Goal: Task Accomplishment & Management: Complete application form

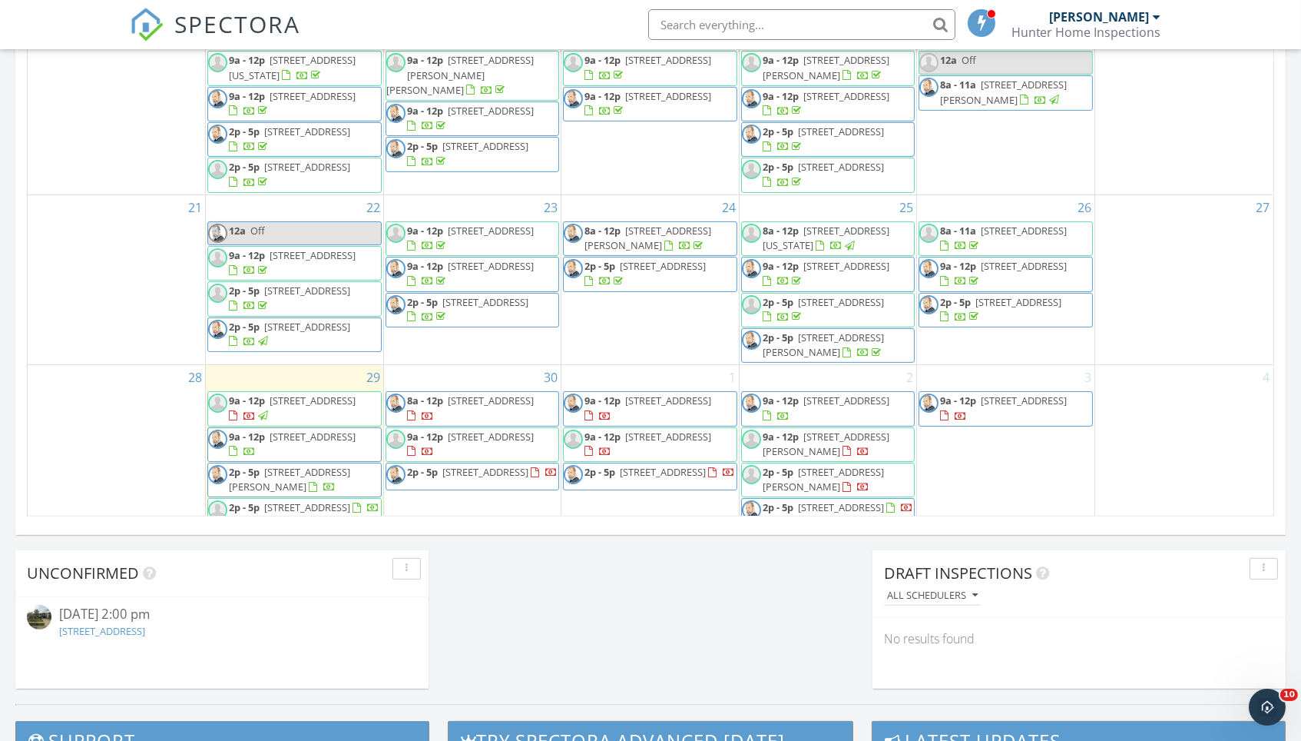
scroll to position [902, 0]
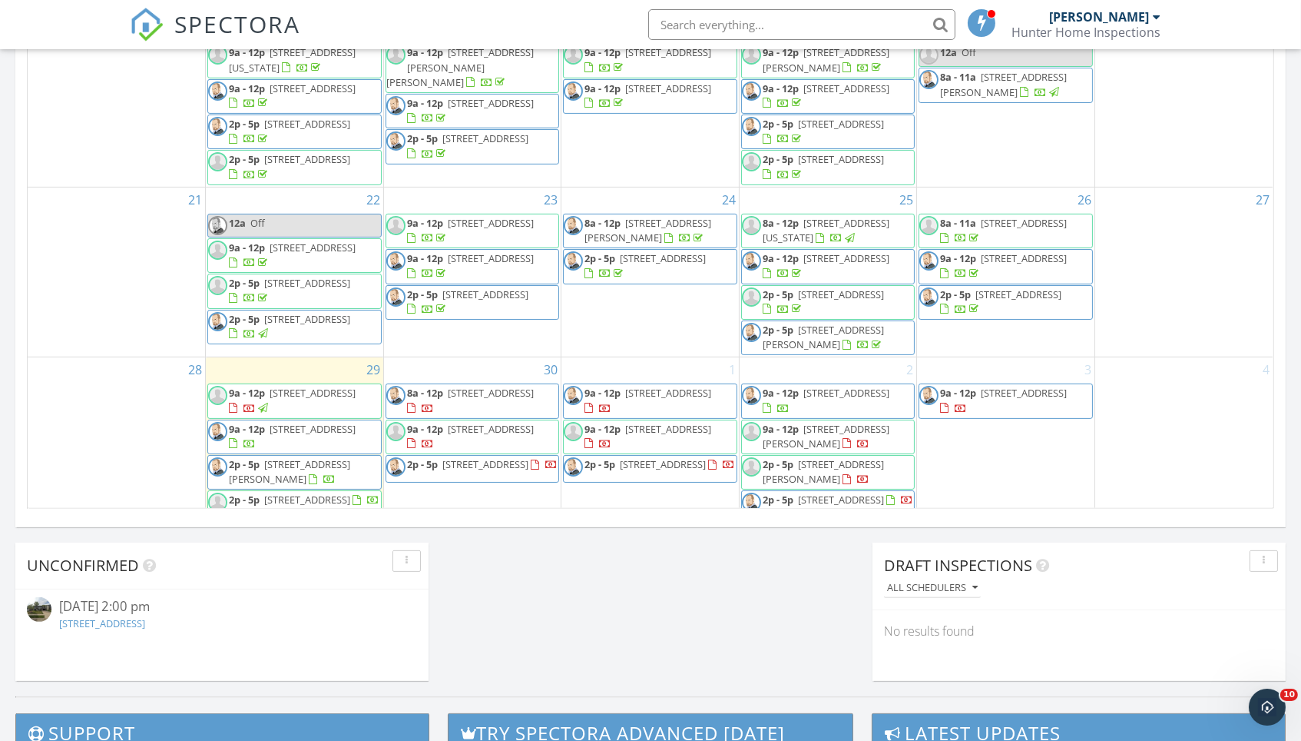
click at [145, 623] on link "6212 S 158th St, Omaha, NE 68135" at bounding box center [102, 623] width 86 height 14
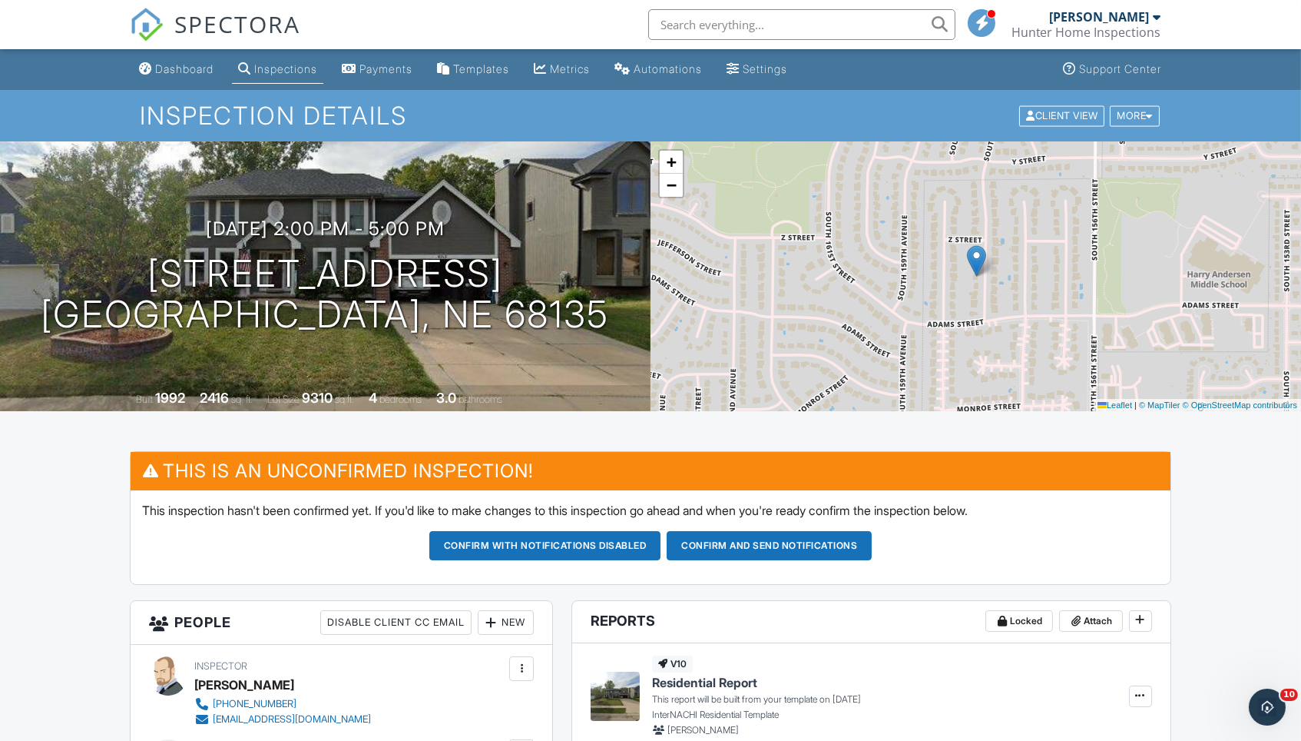
click at [786, 545] on button "Confirm and send notifications" at bounding box center [769, 545] width 205 height 29
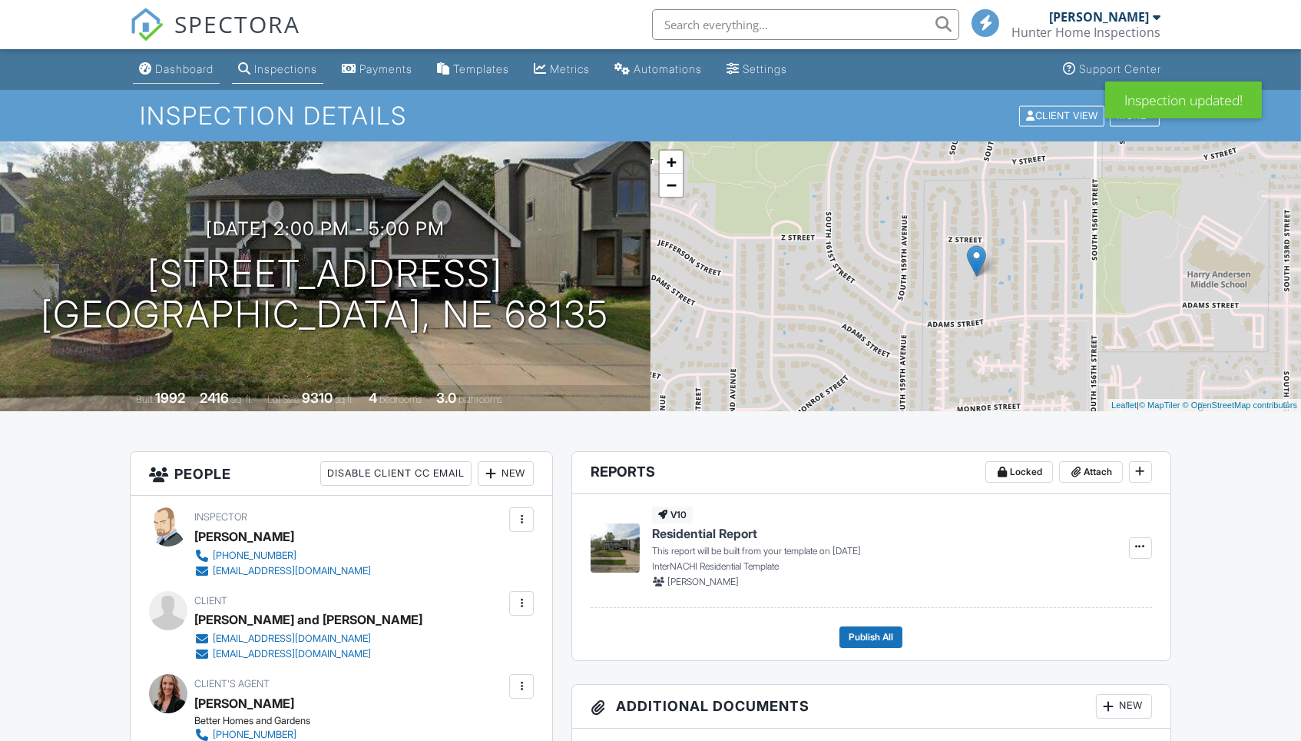
click at [177, 71] on div "Dashboard" at bounding box center [184, 68] width 58 height 13
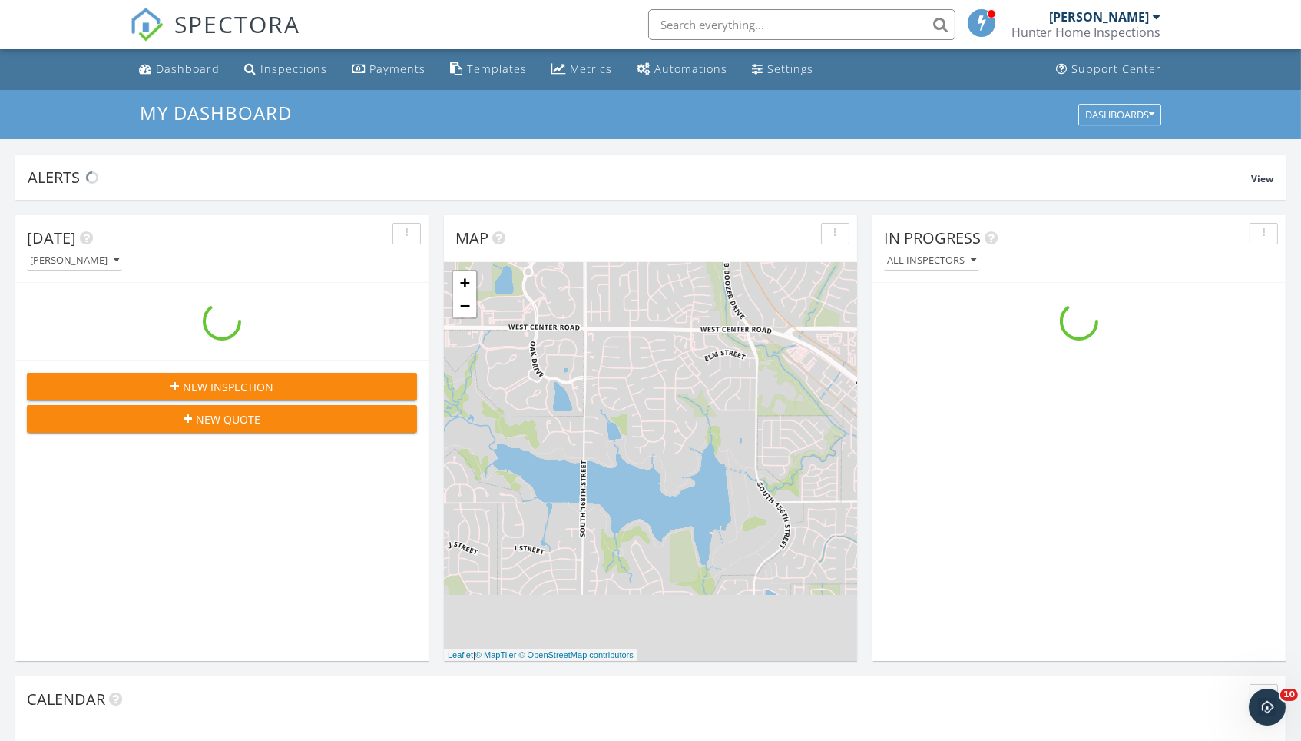
scroll to position [1399, 1302]
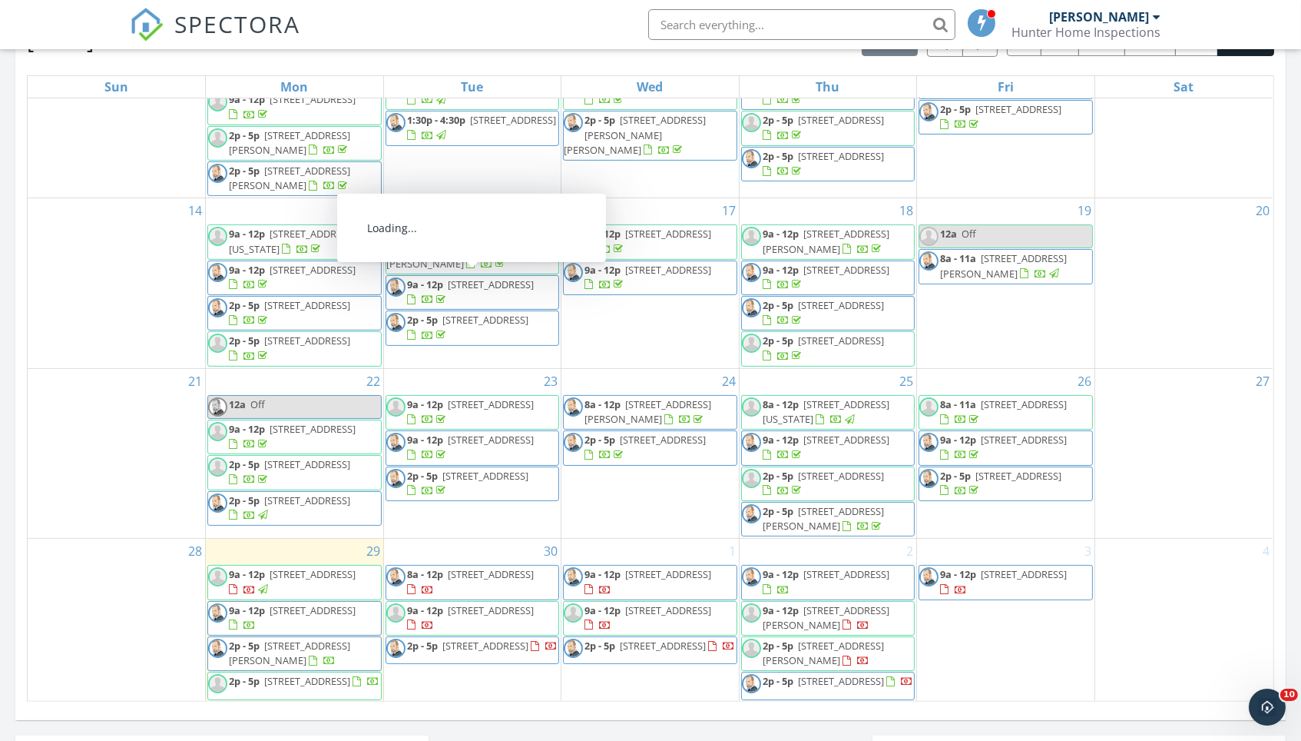
scroll to position [207, 0]
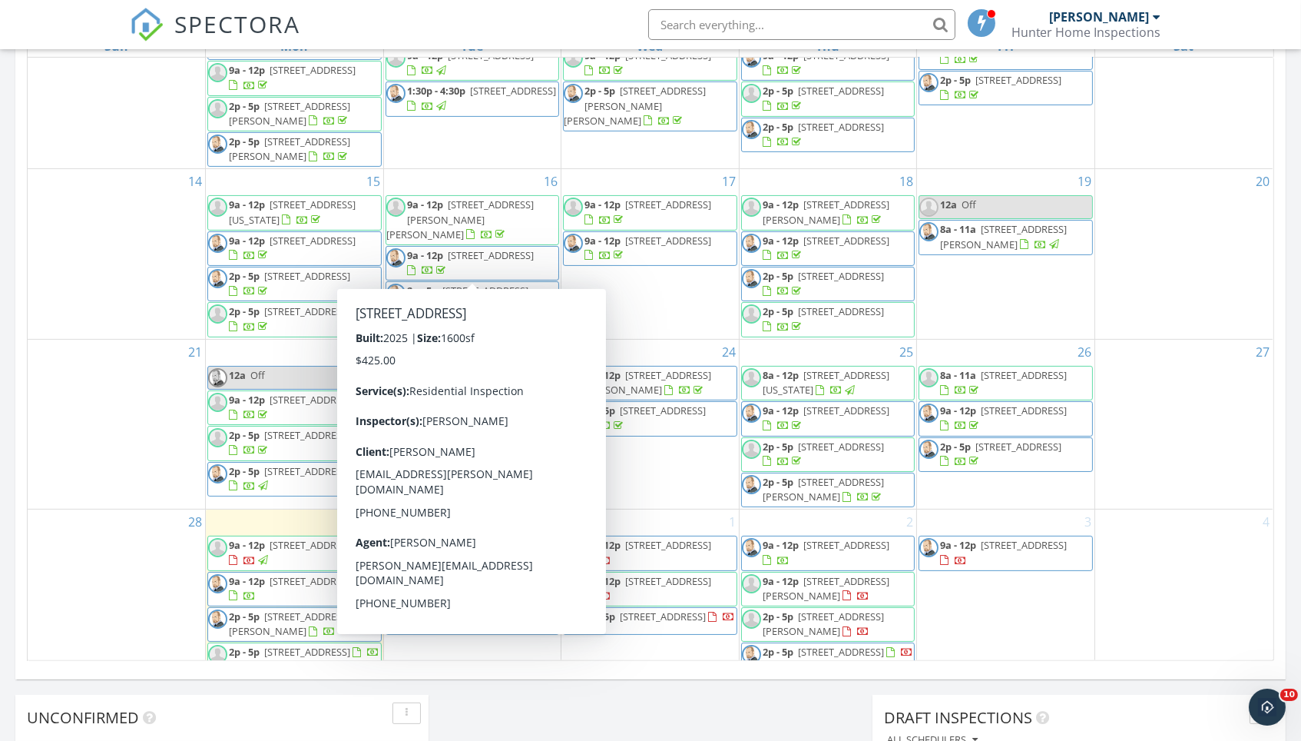
click at [509, 723] on div "[DATE] [PERSON_NAME] 9:00 am [STREET_ADDRESS] [PERSON_NAME] 32 minutes drive ti…" at bounding box center [650, 149] width 1301 height 1398
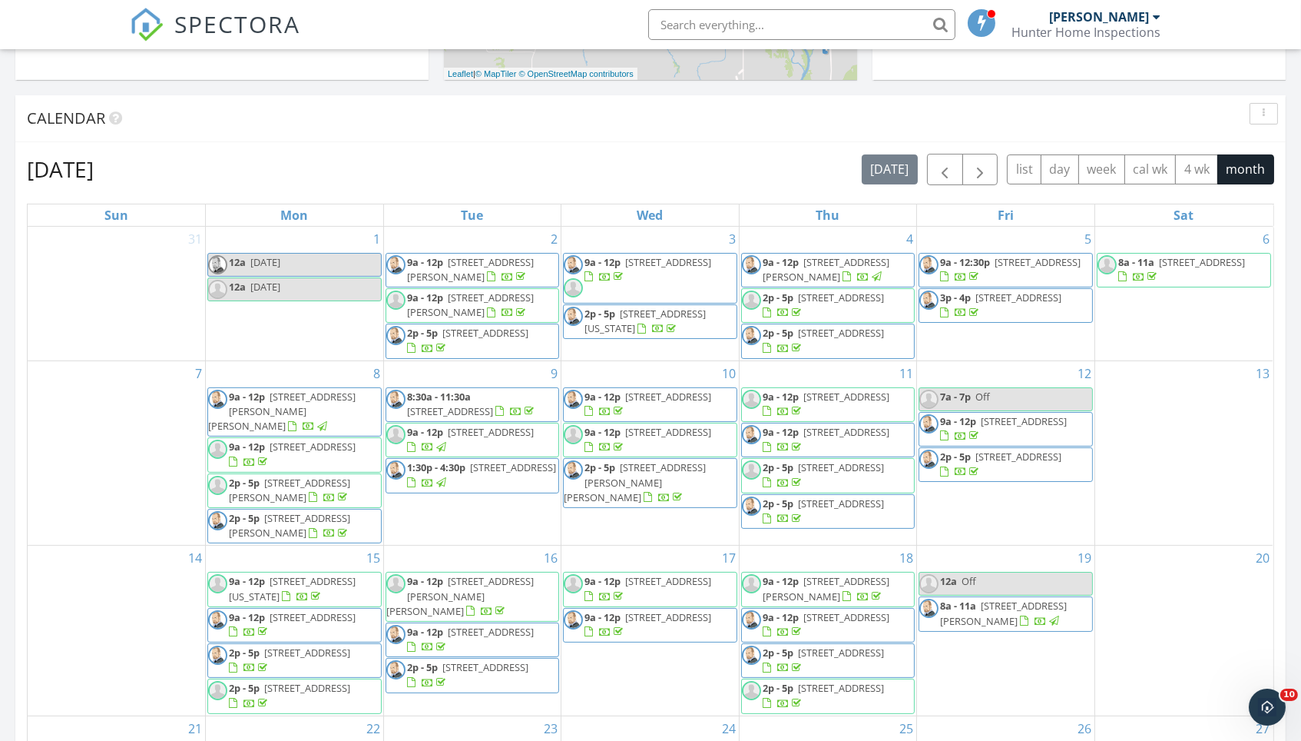
scroll to position [562, 0]
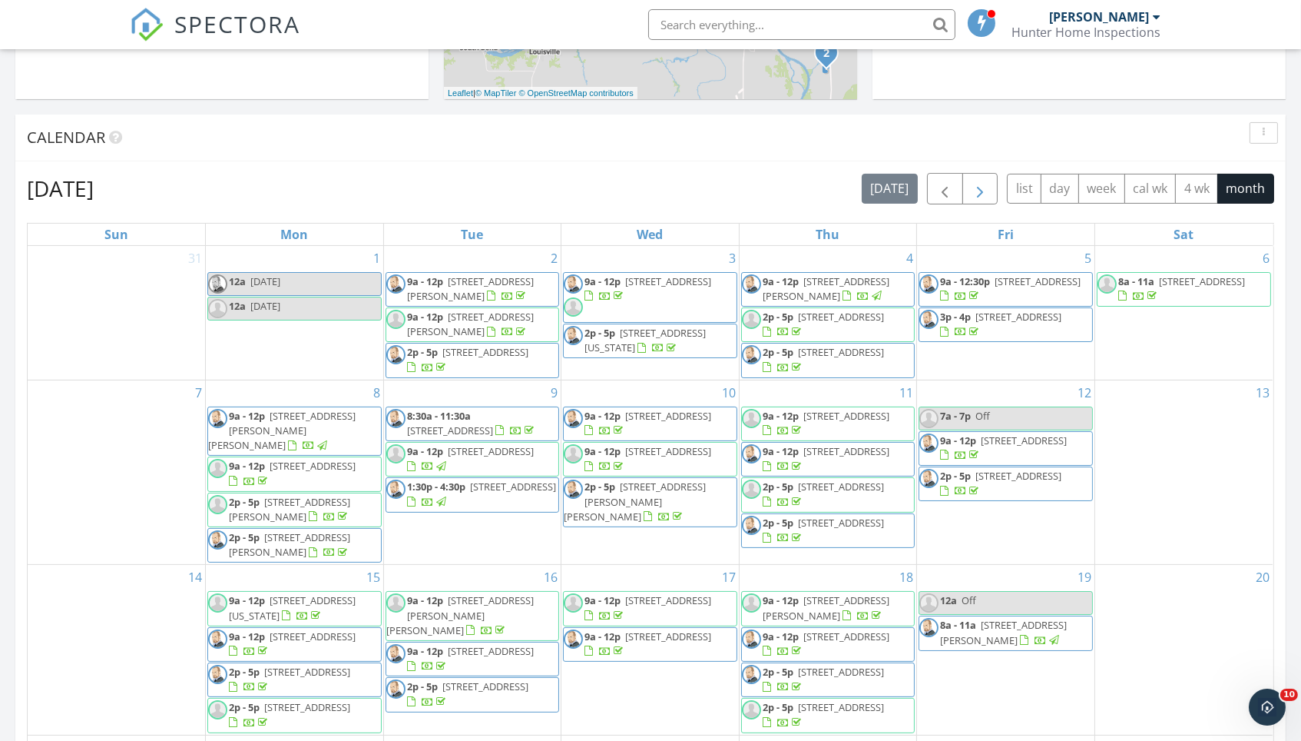
click at [977, 188] on span "button" at bounding box center [980, 189] width 18 height 18
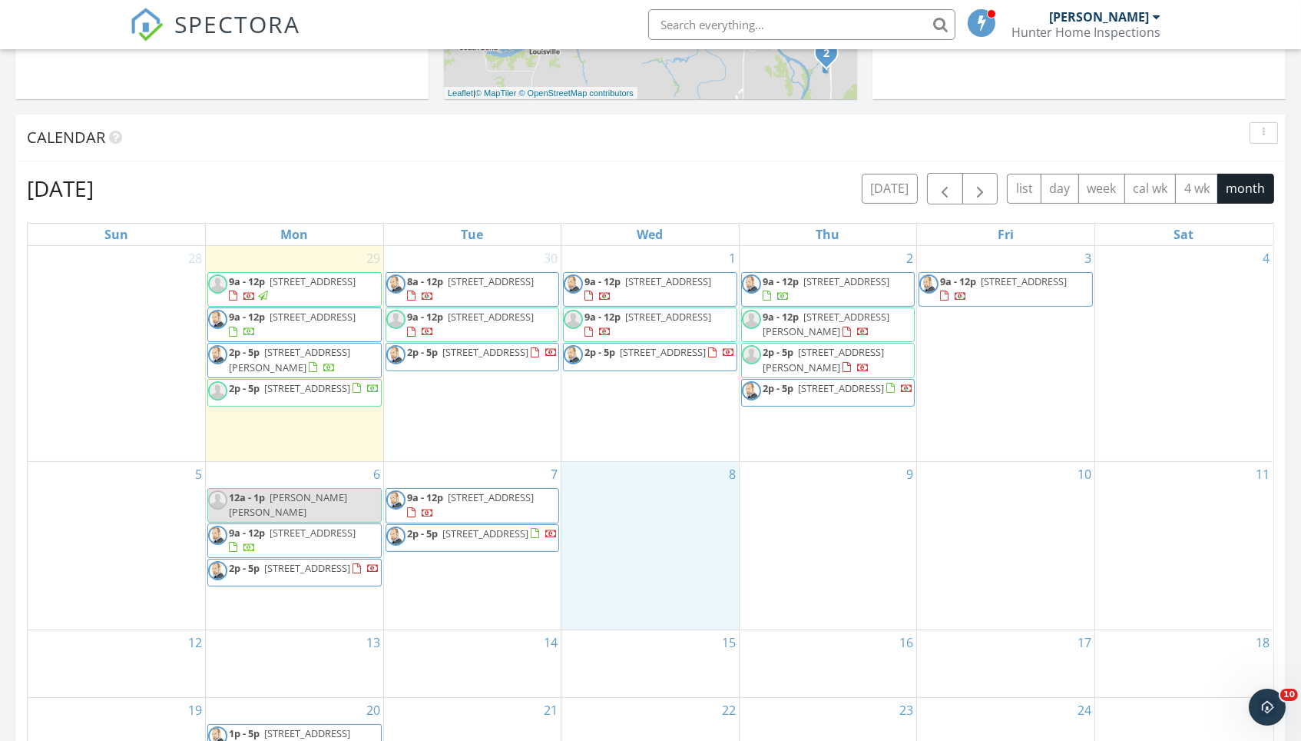
click at [651, 486] on div "8" at bounding box center [650, 545] width 177 height 167
click at [661, 449] on link "Event" at bounding box center [650, 445] width 79 height 25
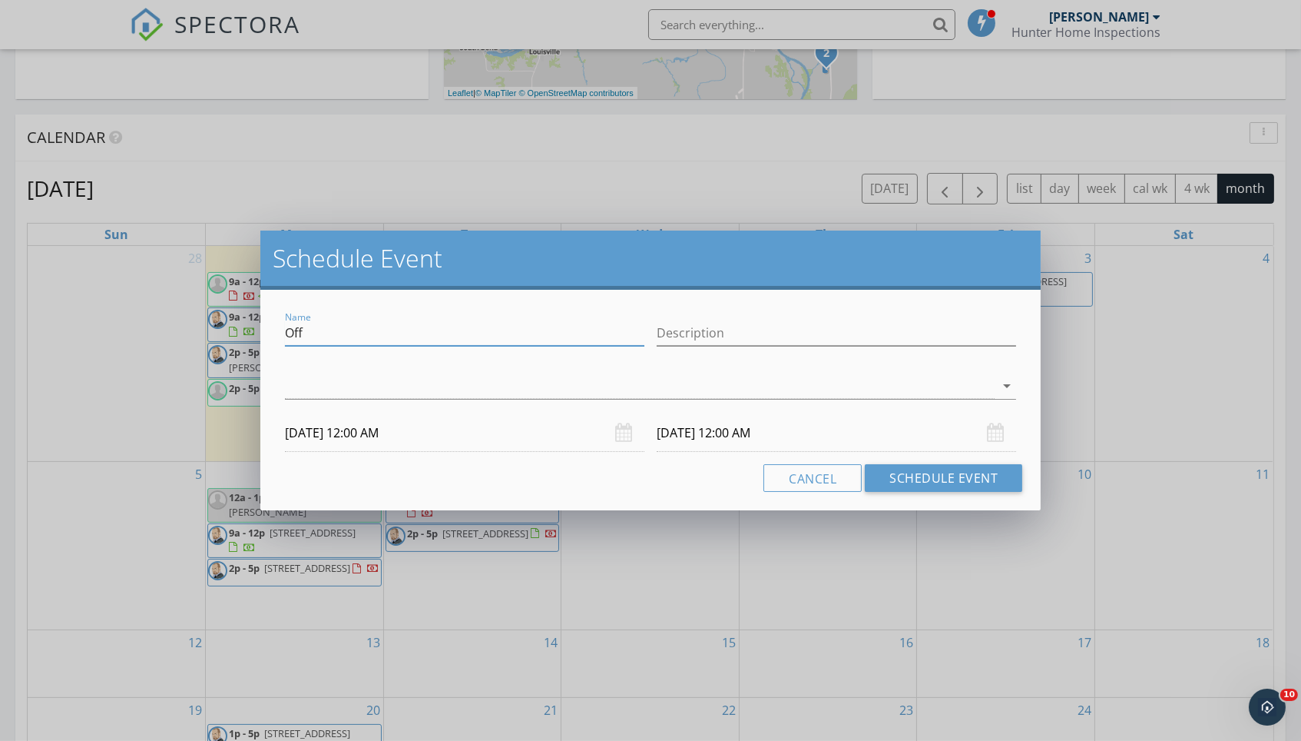
click at [551, 340] on input "Off" at bounding box center [465, 332] width 360 height 25
type input "O"
type input "Cara Crawford/Jeff Lutzow"
click at [920, 477] on button "Schedule Event" at bounding box center [943, 478] width 157 height 28
click at [644, 393] on div at bounding box center [640, 385] width 710 height 25
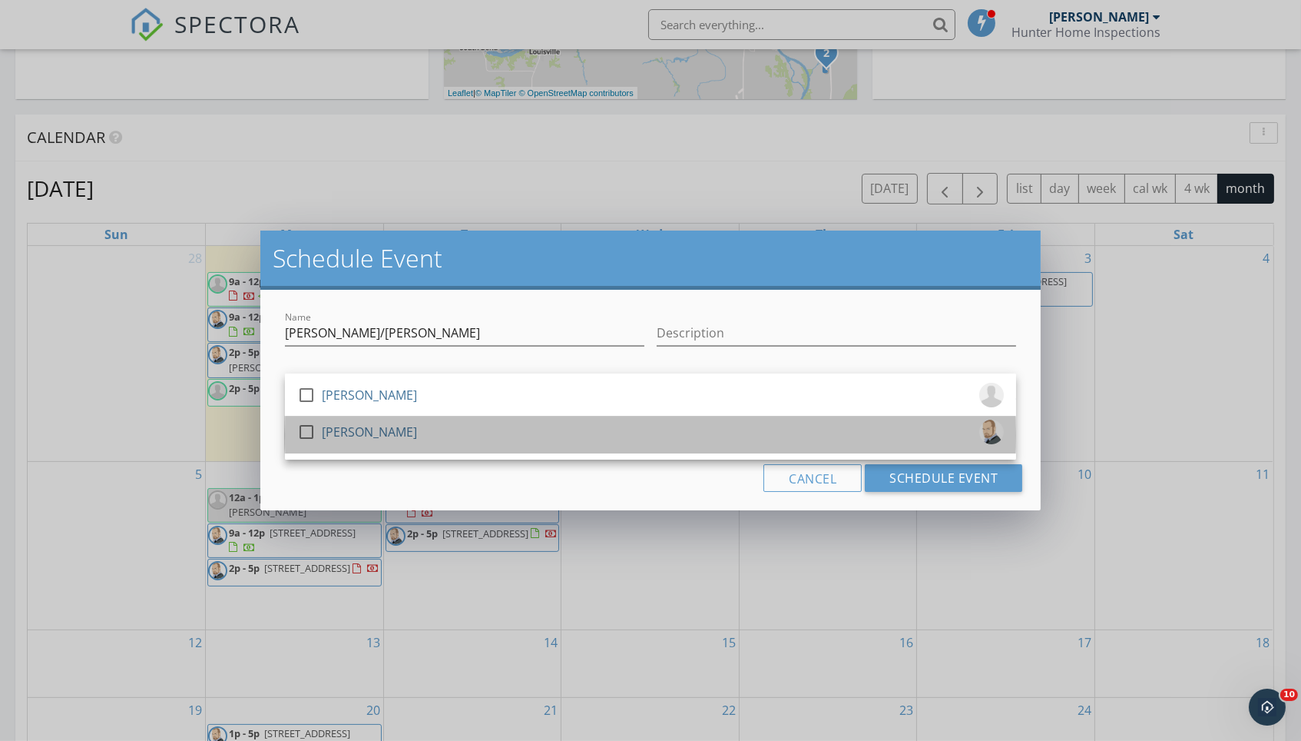
click at [587, 426] on div "check_box_outline_blank Matt Baker" at bounding box center [650, 434] width 707 height 31
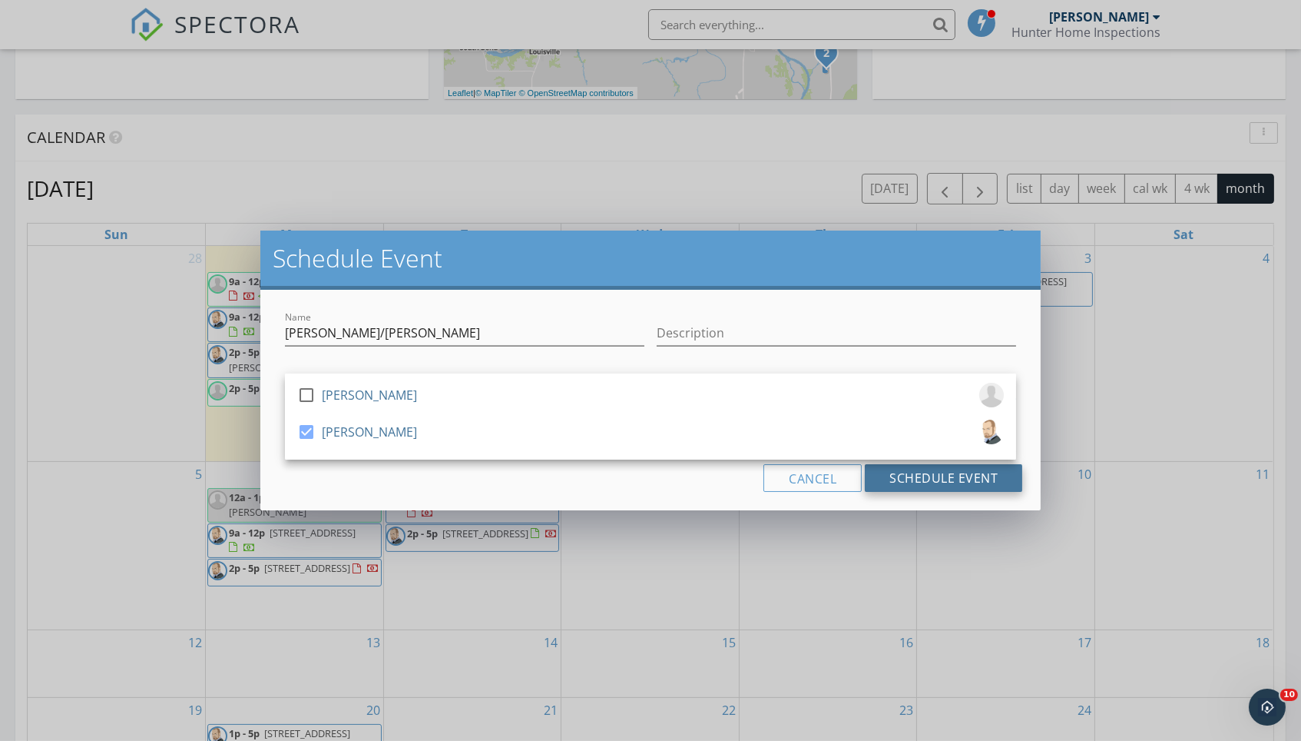
click at [950, 474] on button "Schedule Event" at bounding box center [943, 478] width 157 height 28
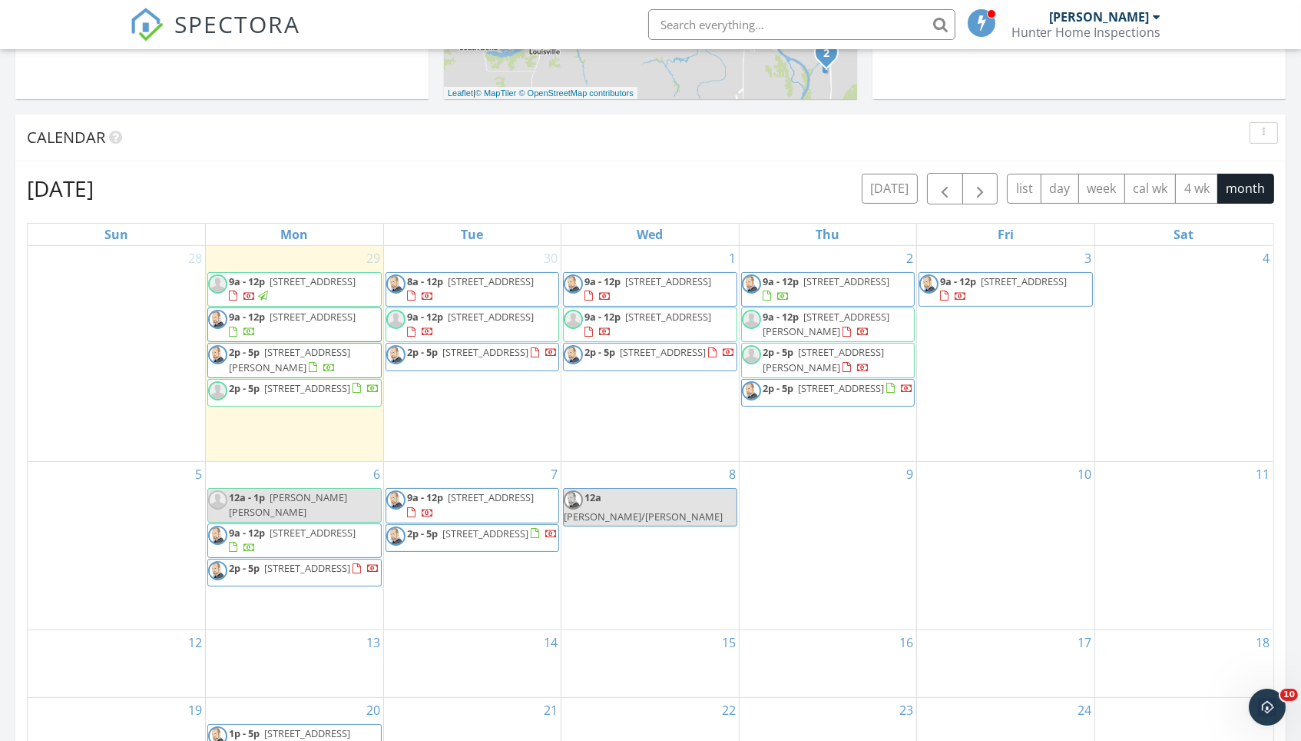
click at [301, 490] on span "Cara Crawford Julie Mott" at bounding box center [288, 504] width 118 height 28
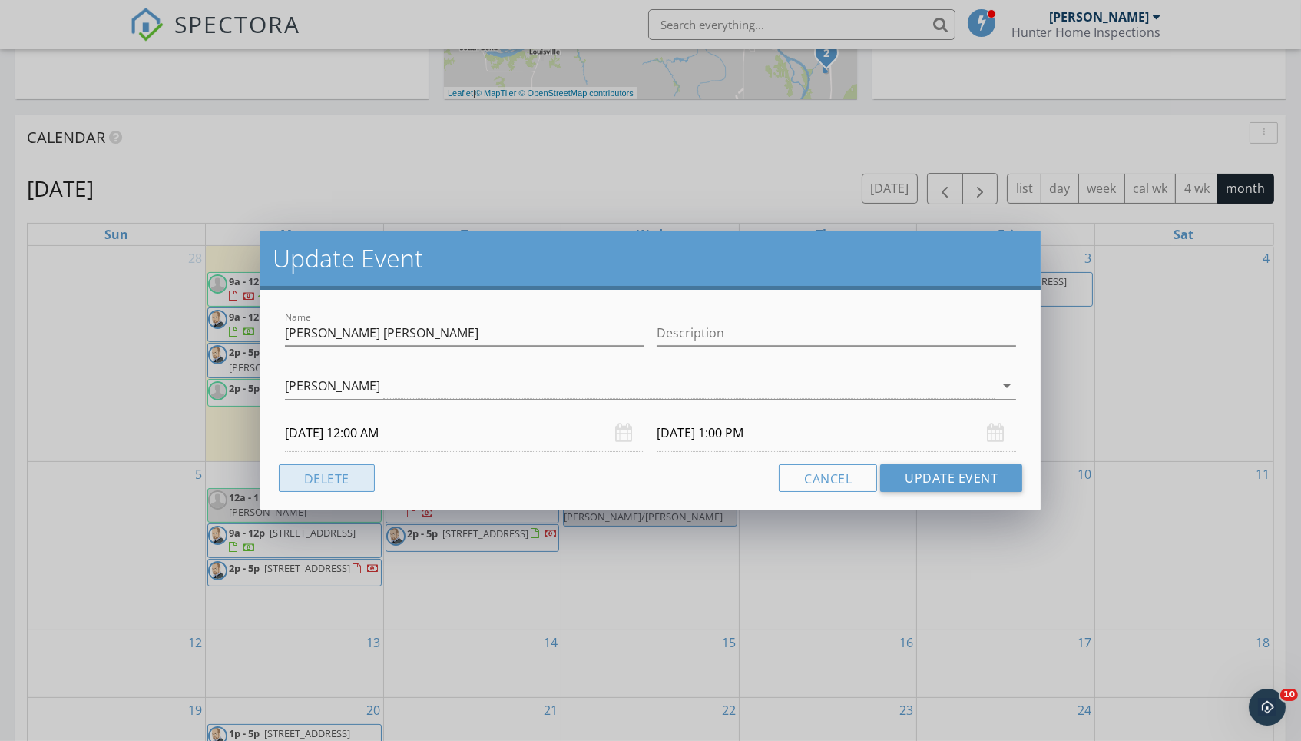
click at [307, 473] on button "Delete" at bounding box center [327, 478] width 96 height 28
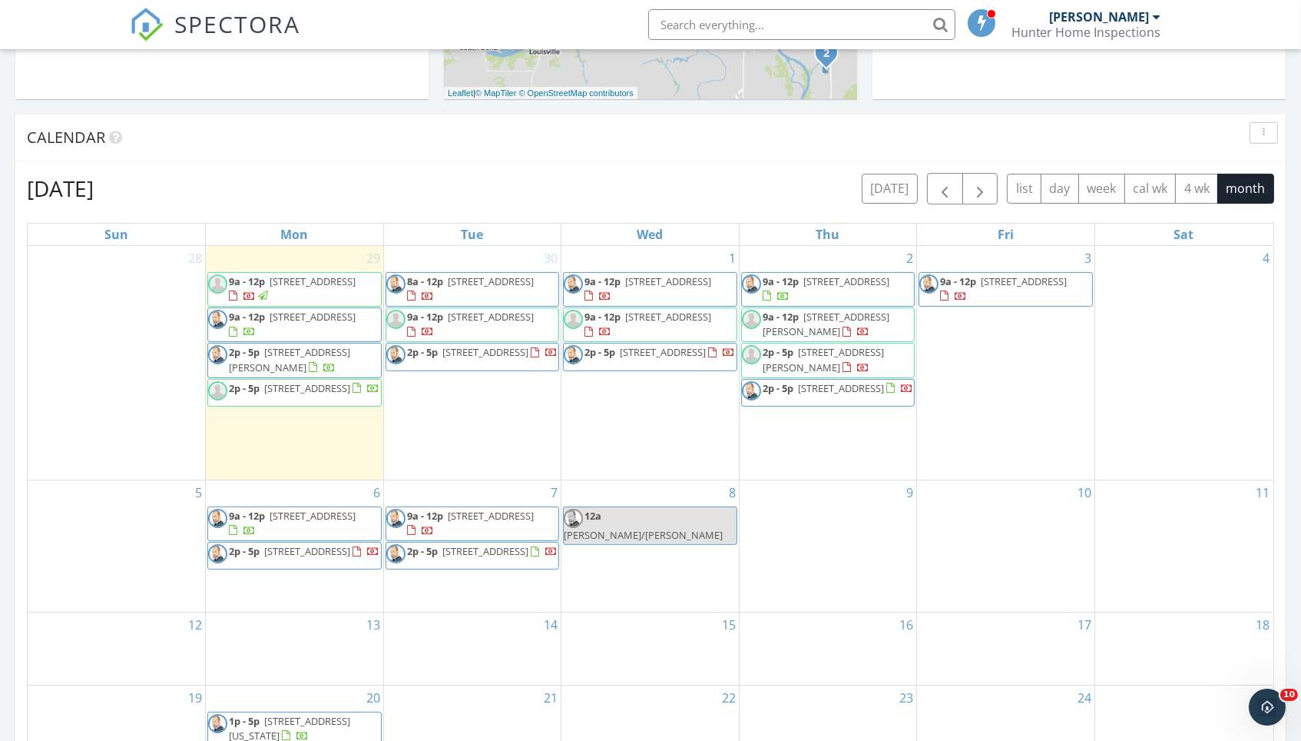
click at [588, 155] on div "Calendar" at bounding box center [650, 137] width 1271 height 47
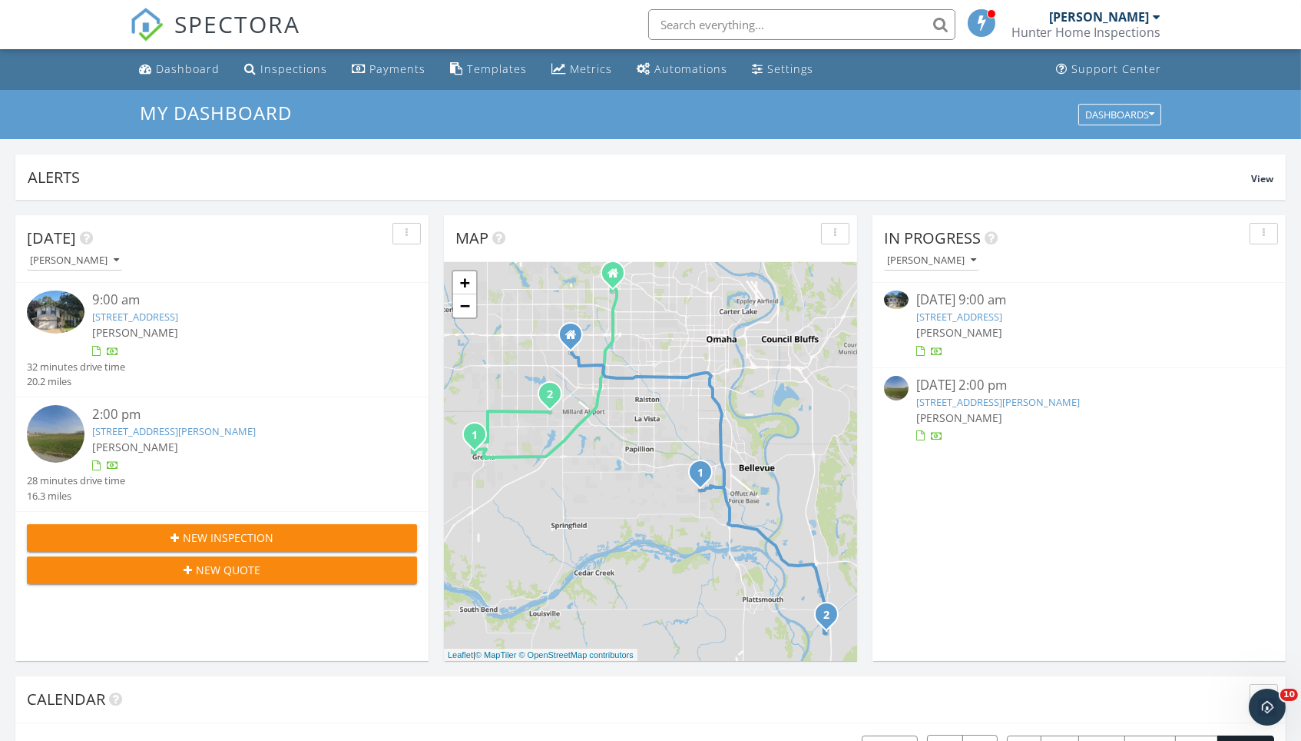
scroll to position [0, 0]
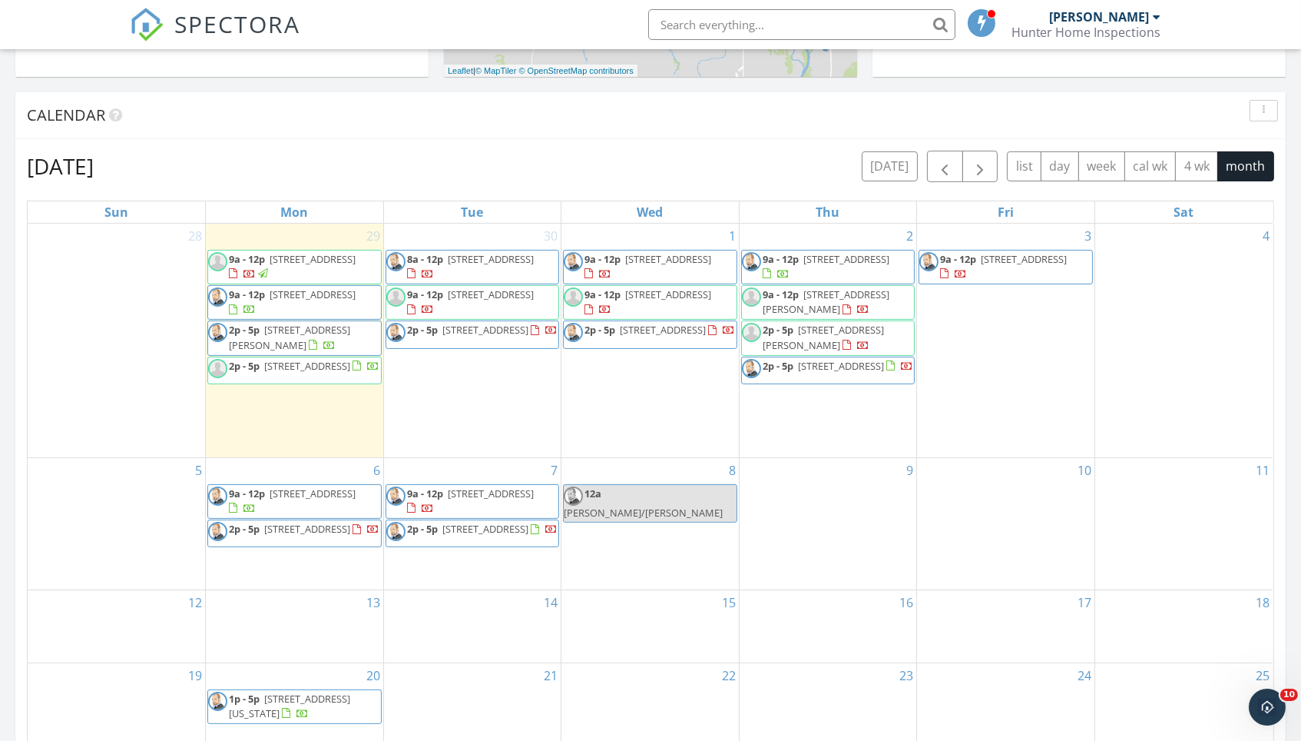
scroll to position [586, 0]
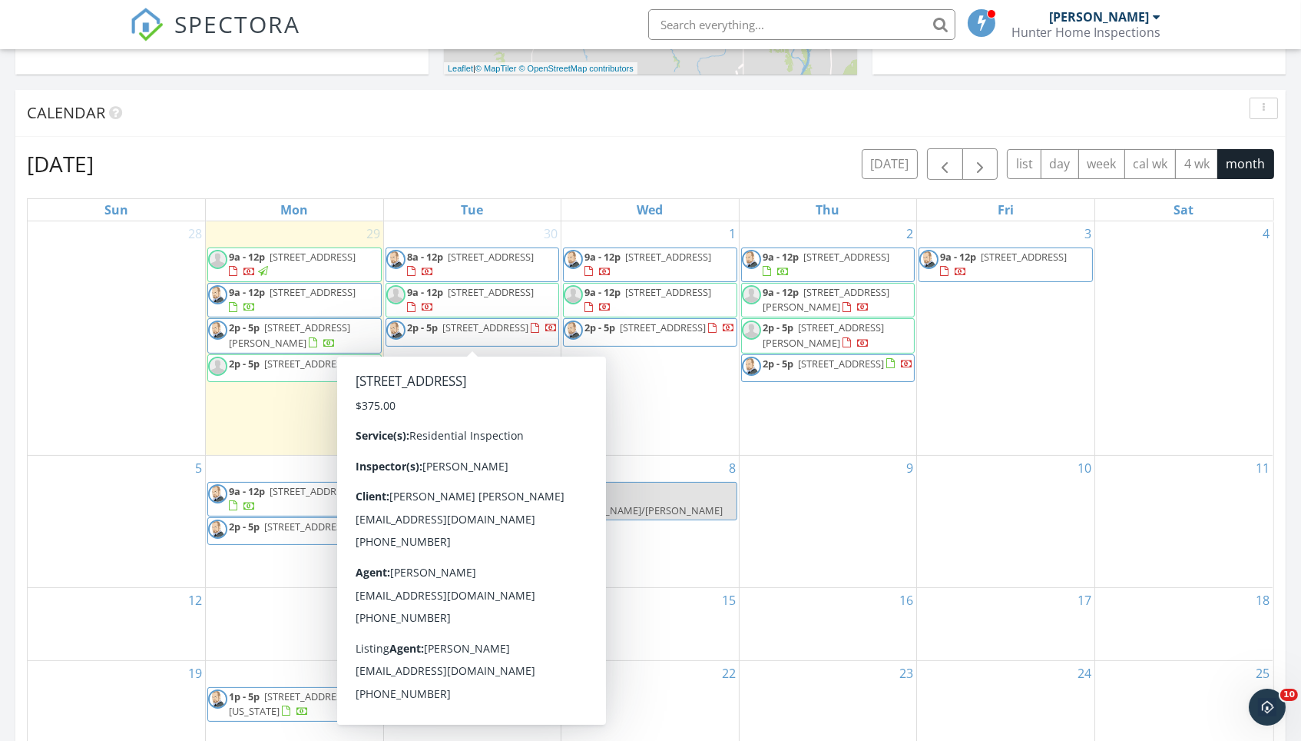
click at [689, 146] on div "October 2025 today list day week cal wk 4 wk month Sun Mon Tue Wed Thu Fri Sat …" at bounding box center [650, 486] width 1271 height 699
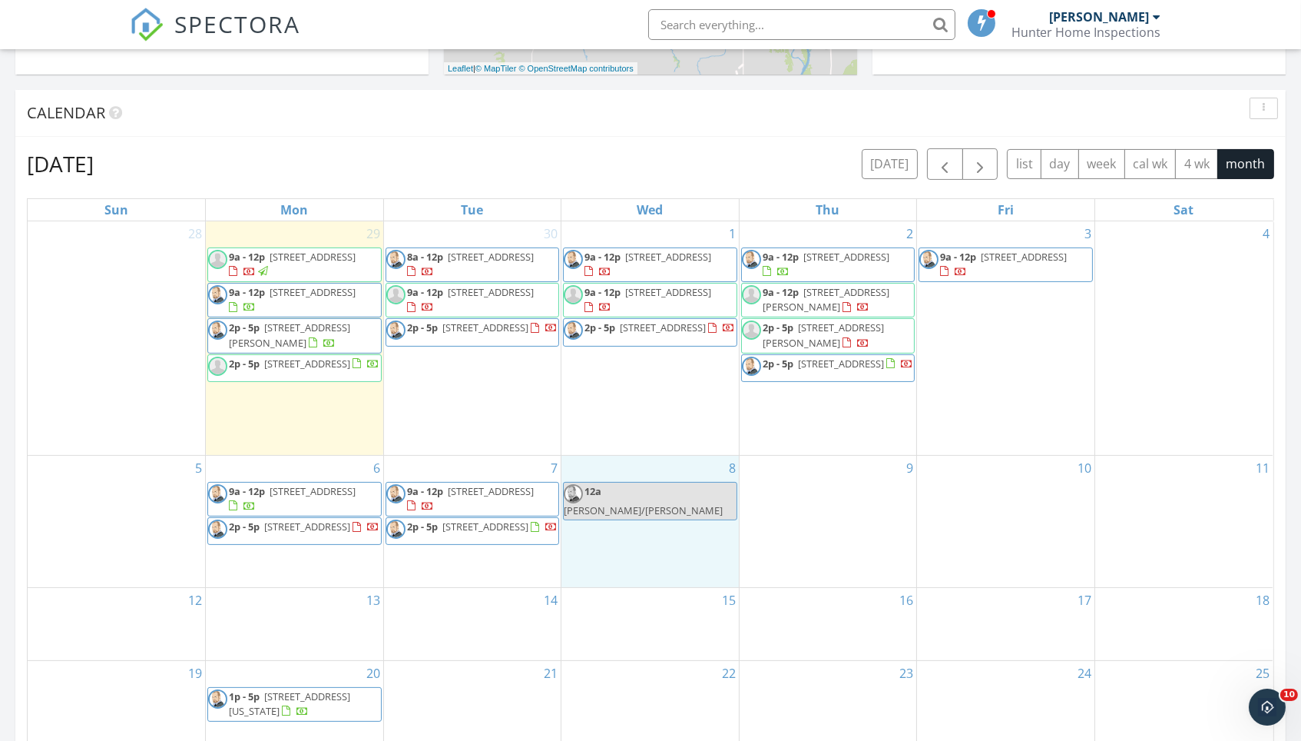
click at [656, 493] on div "8 12a Cara Crawford/Jeff Lutzow" at bounding box center [650, 521] width 177 height 131
click at [678, 433] on link "Inspection" at bounding box center [650, 429] width 79 height 25
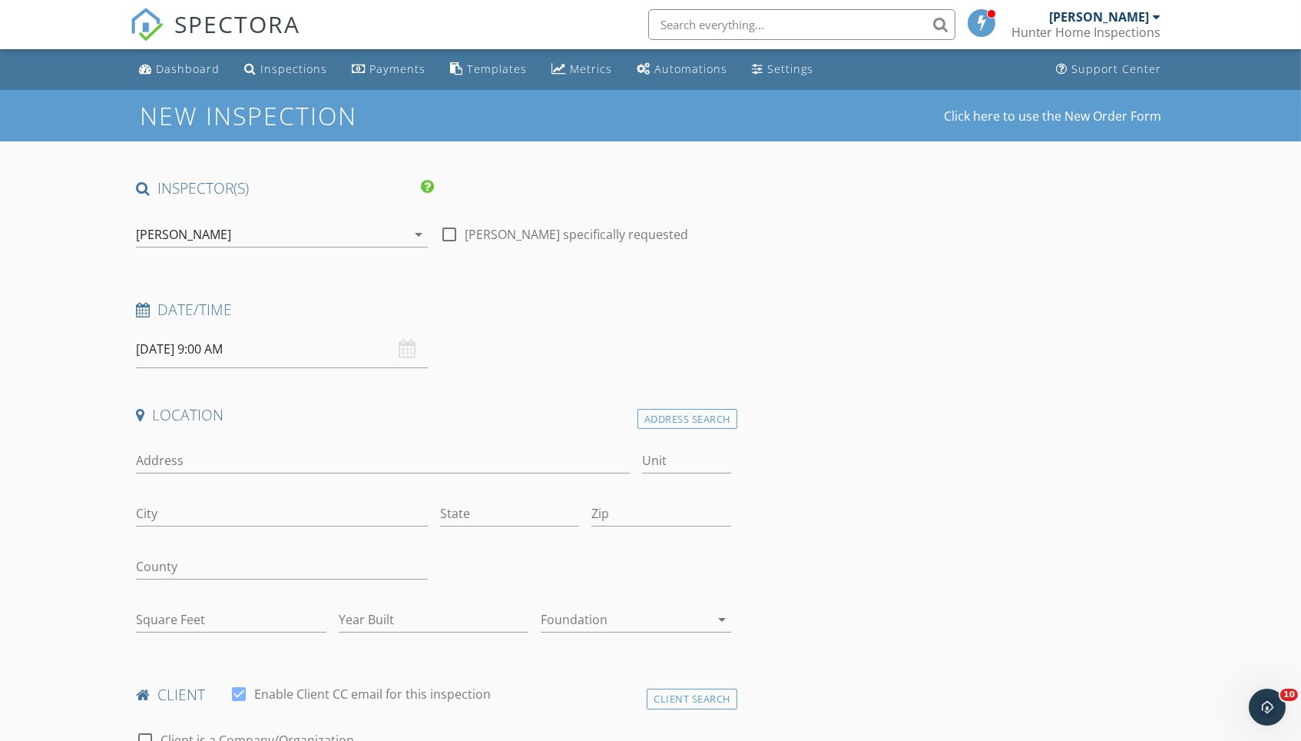
click at [198, 474] on div "Address" at bounding box center [383, 468] width 494 height 41
click at [220, 442] on div "Address" at bounding box center [383, 464] width 494 height 50
click at [318, 451] on input "3354 S 108th" at bounding box center [383, 460] width 494 height 25
type input "3354 S 108th Street"
click at [545, 532] on div at bounding box center [510, 536] width 140 height 9
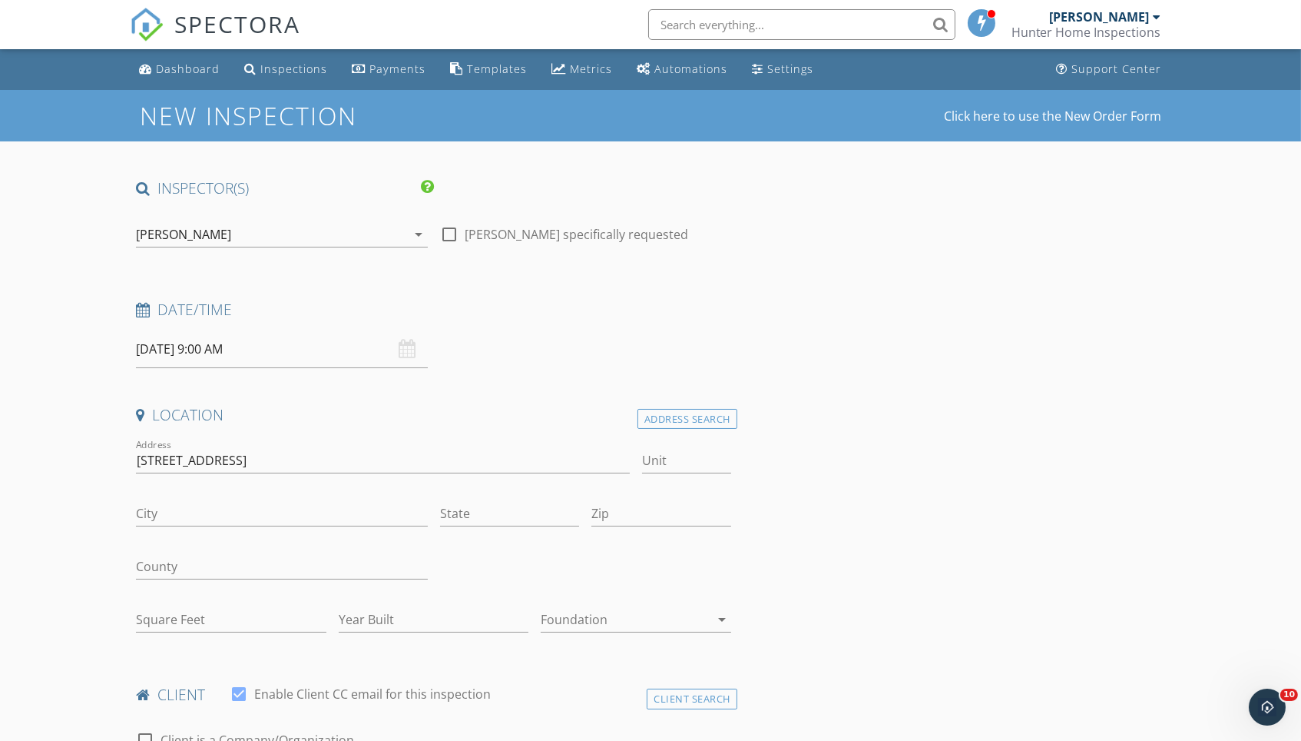
click at [209, 75] on div "Dashboard" at bounding box center [188, 68] width 64 height 15
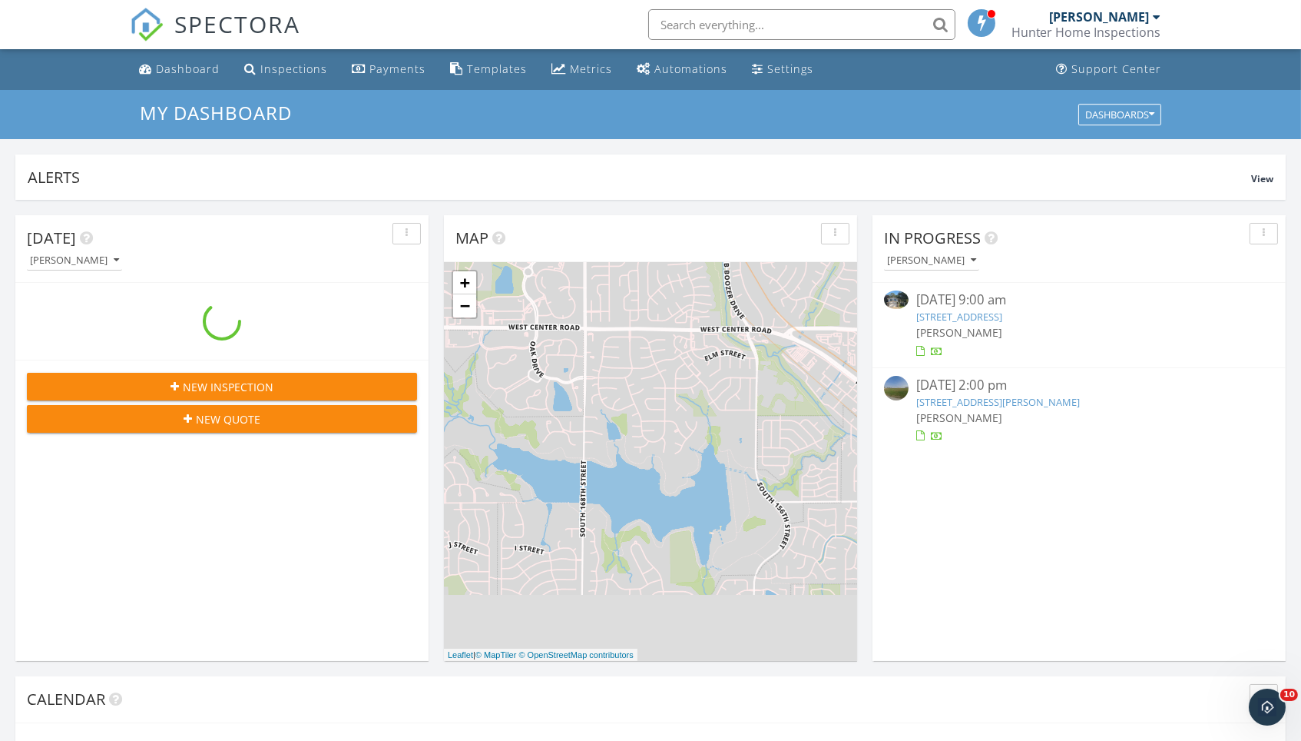
scroll to position [1399, 1302]
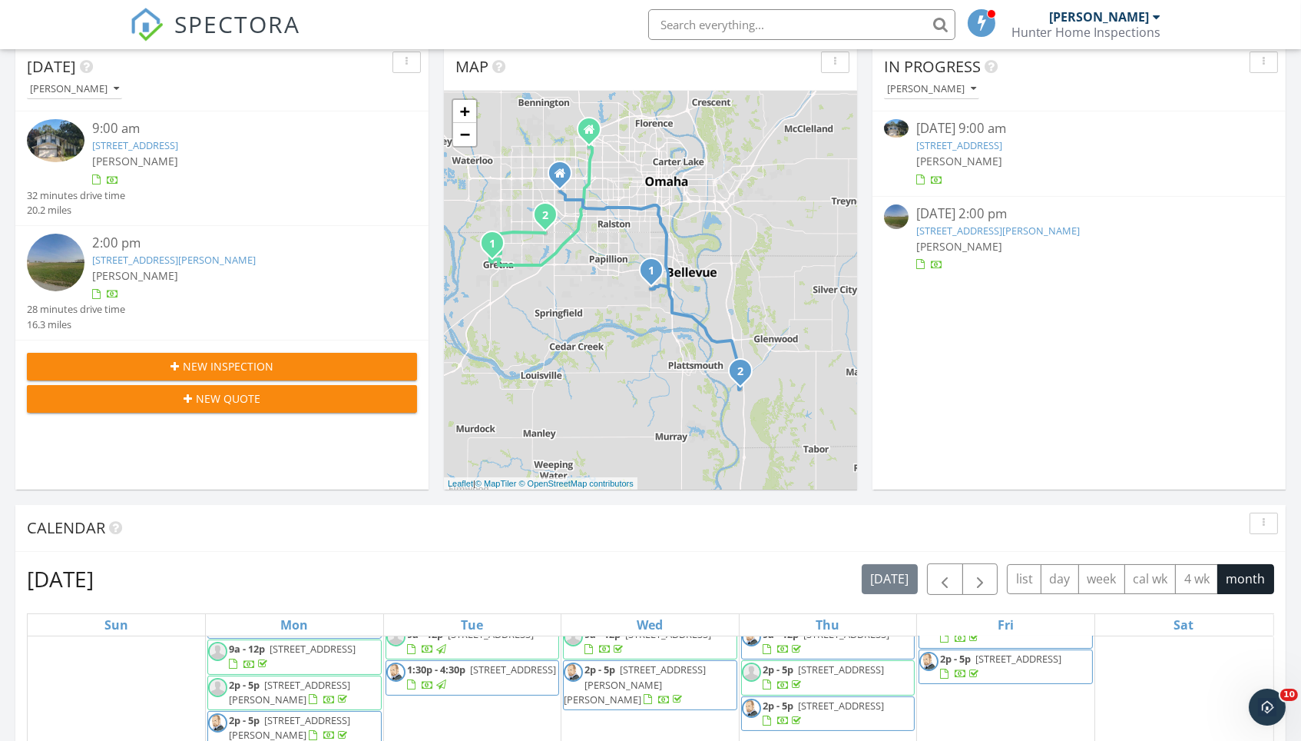
scroll to position [171, 0]
click at [971, 586] on span "button" at bounding box center [980, 580] width 18 height 18
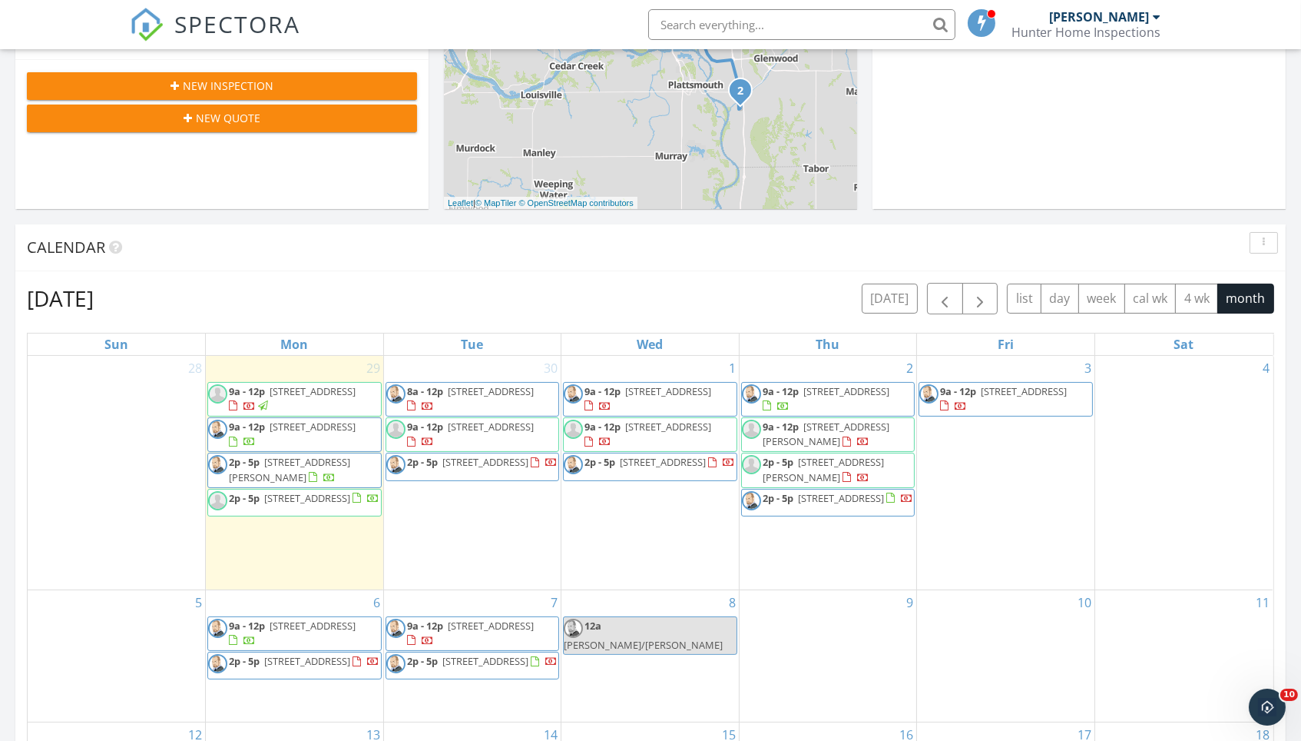
scroll to position [455, 0]
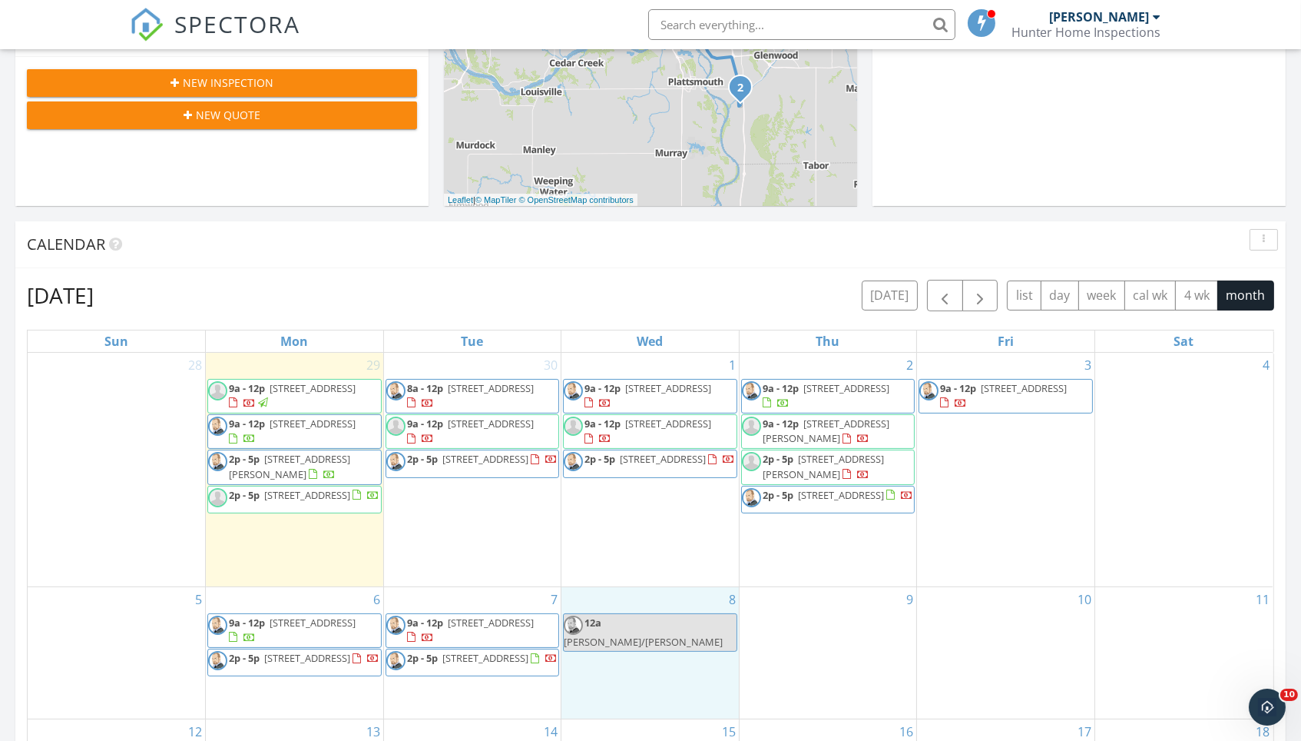
click at [623, 649] on div "8 12a [PERSON_NAME]/[PERSON_NAME]" at bounding box center [650, 652] width 177 height 131
click at [668, 592] on link "Inspection" at bounding box center [650, 587] width 79 height 25
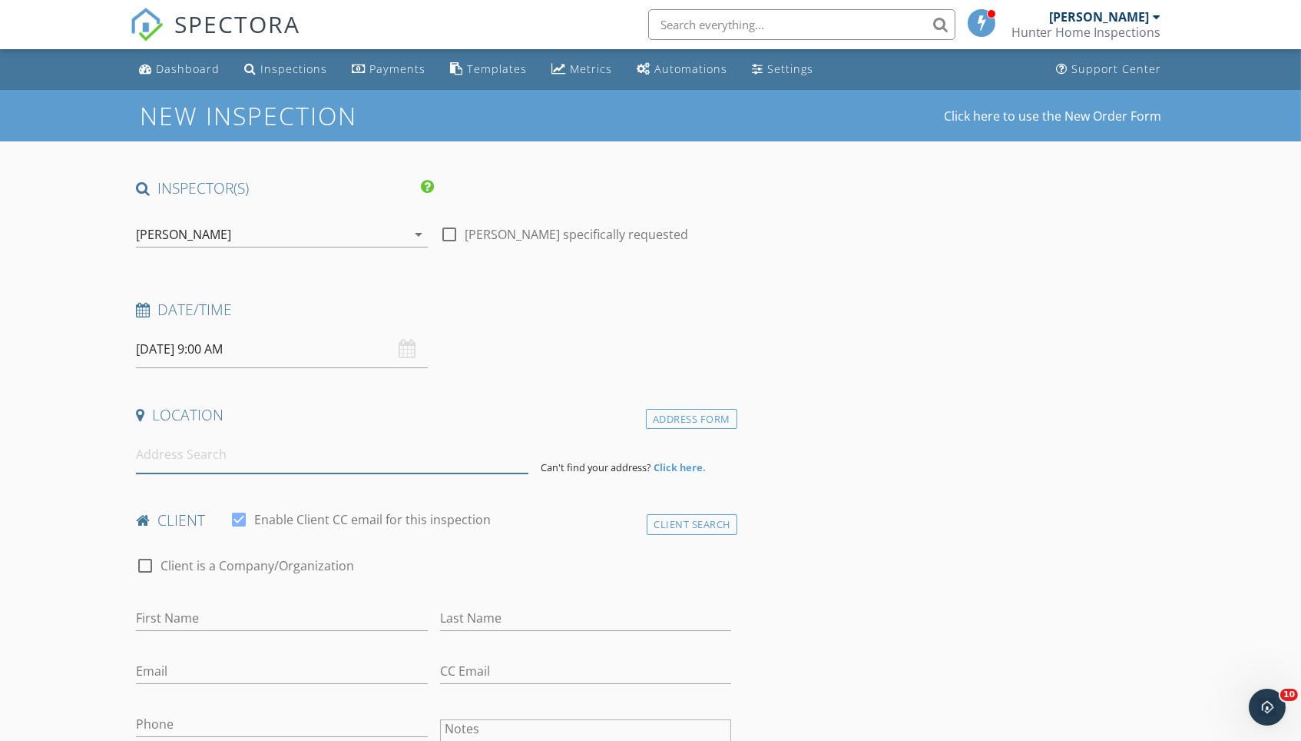
click at [323, 449] on input at bounding box center [332, 455] width 393 height 38
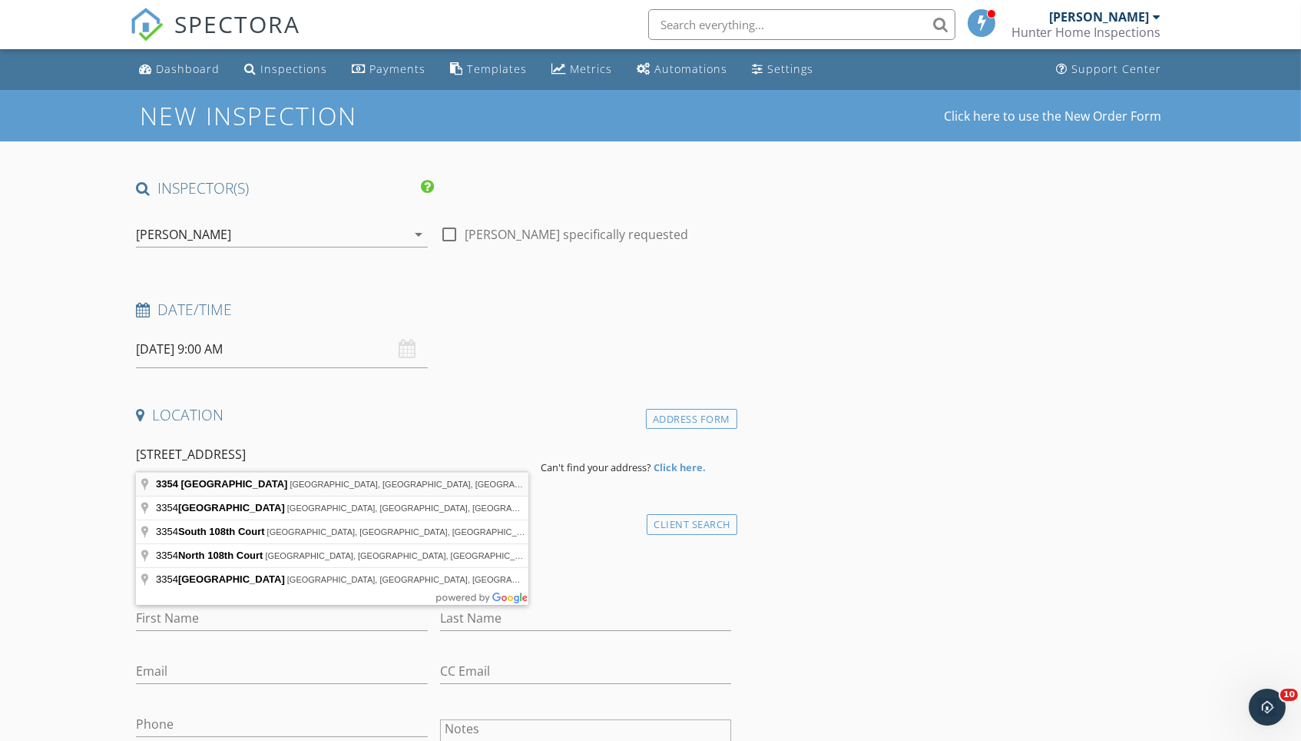
type input "3354 South 108th Street, Omaha, NE, USA"
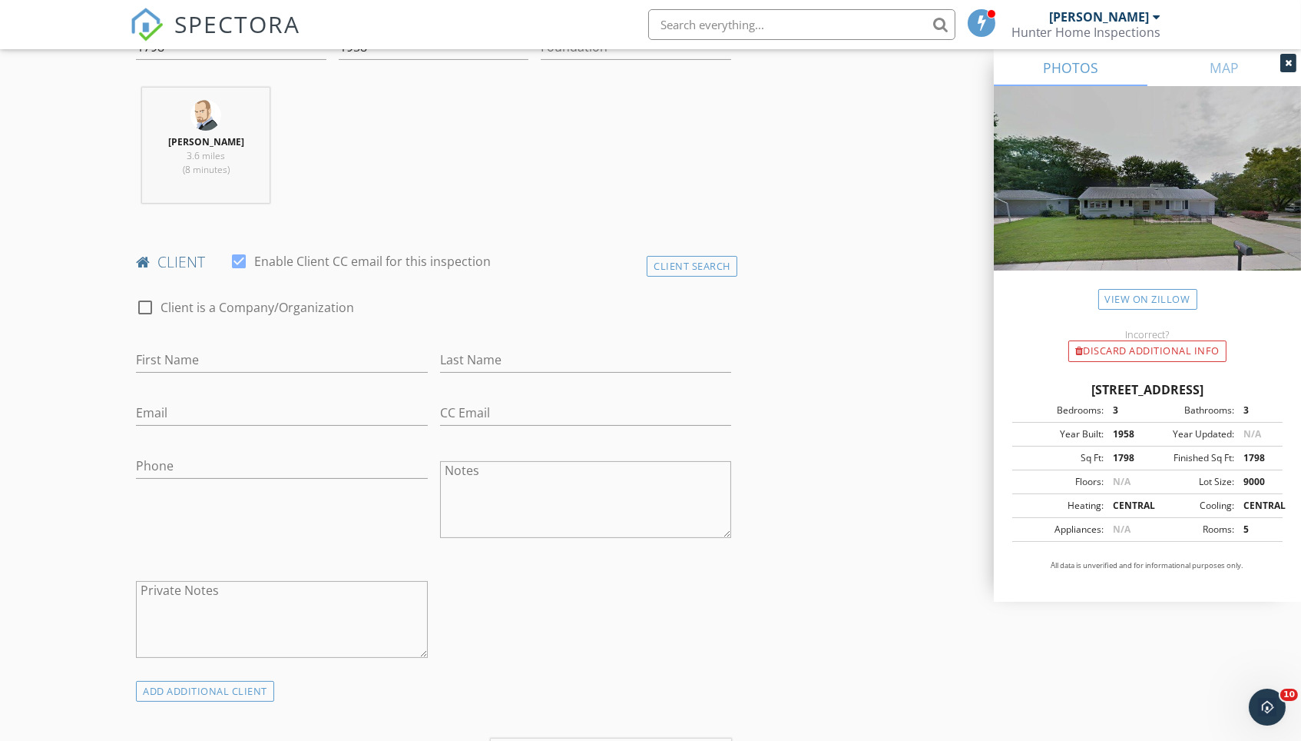
scroll to position [588, 0]
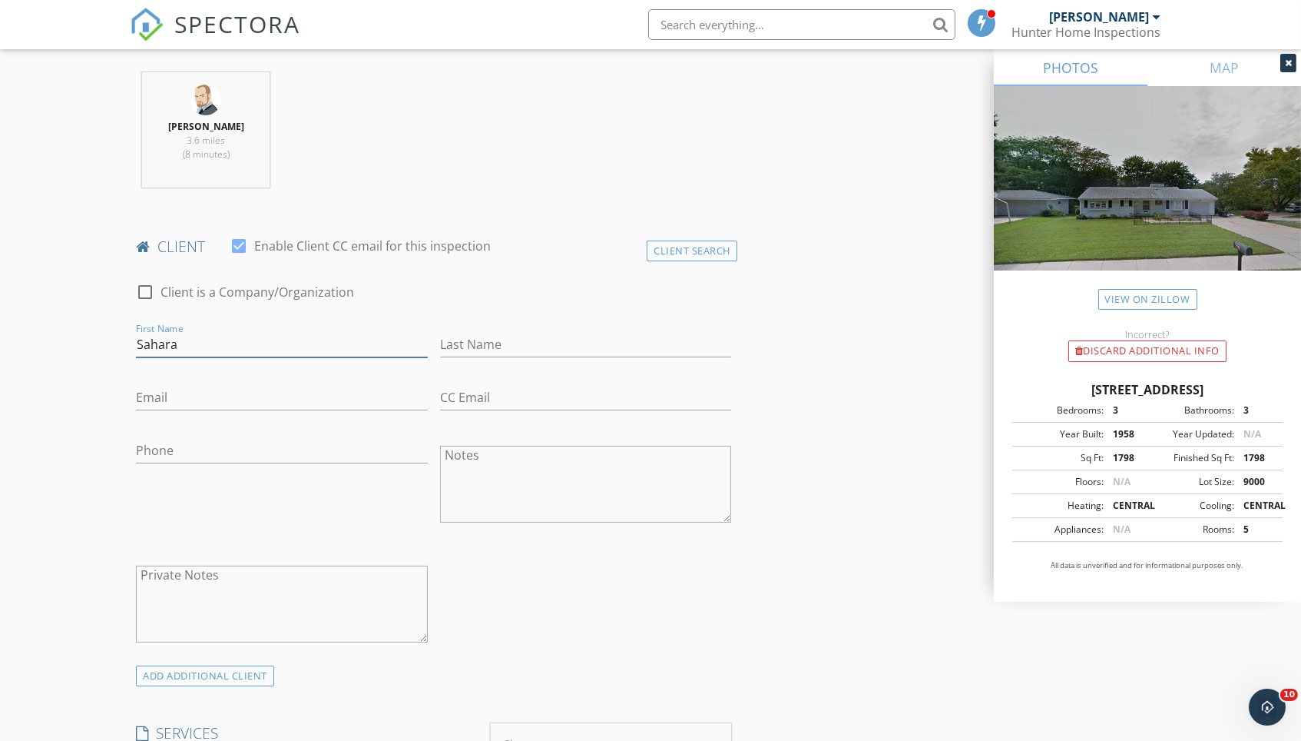
type input "Sahara"
type input "Ehrnst"
type input "saharaehrnst@gmail.com"
type input "402-214-5998"
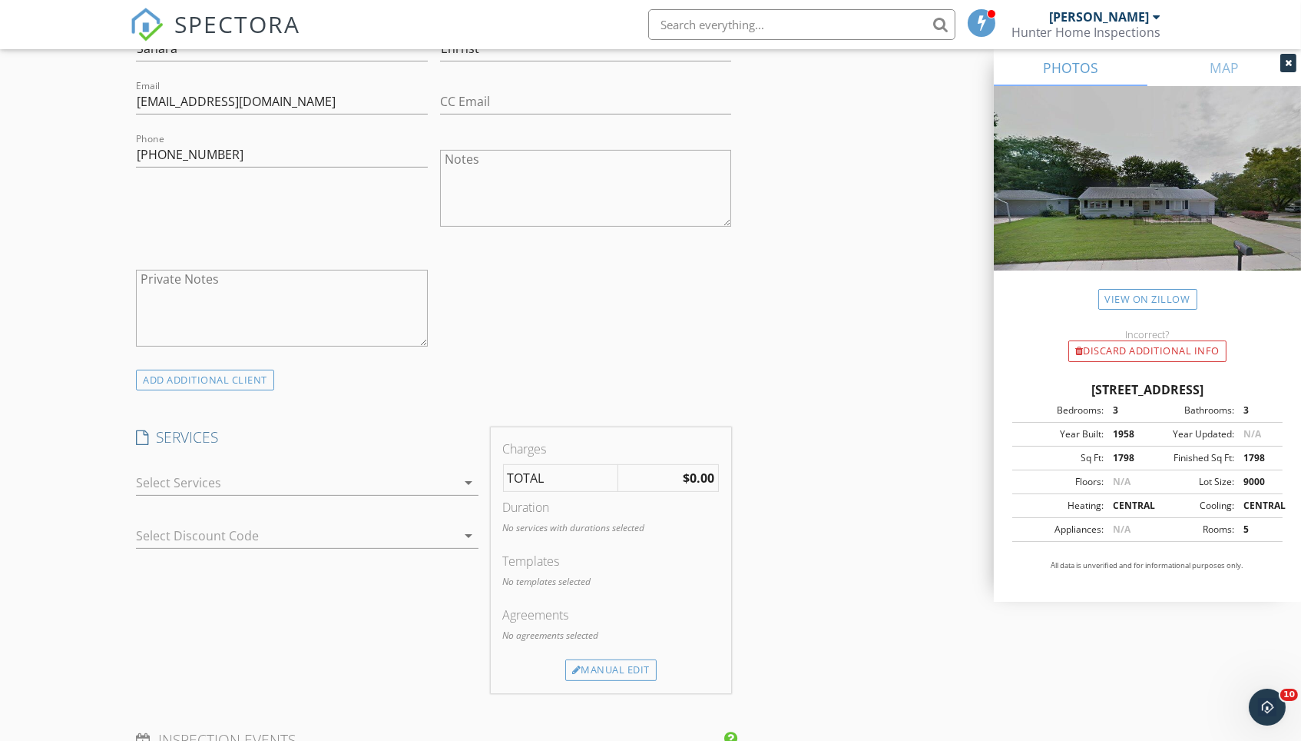
scroll to position [884, 0]
click at [284, 476] on div at bounding box center [296, 481] width 320 height 25
click at [284, 479] on div "Residential Inspection" at bounding box center [245, 488] width 128 height 18
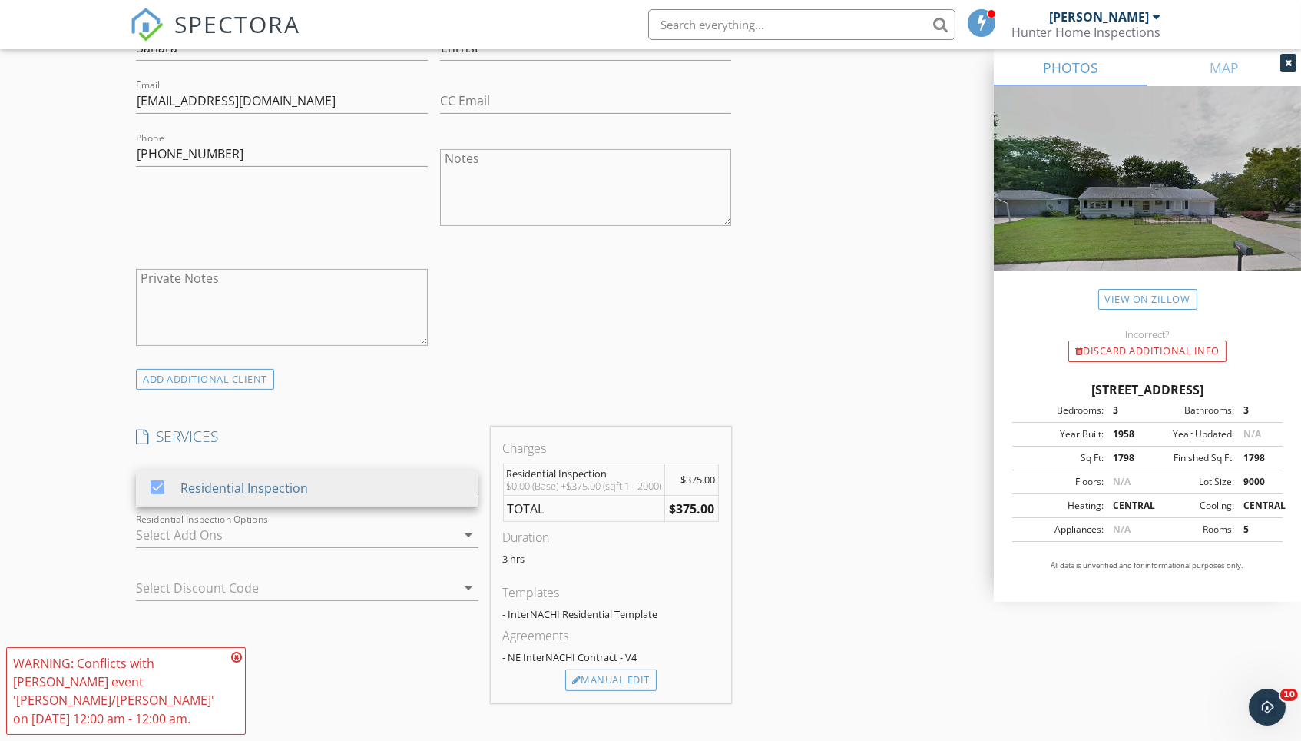
click at [766, 589] on div "INSPECTOR(S) check_box Matt Baker PRIMARY check_box_outline_blank Jason Doolitt…" at bounding box center [650, 638] width 1041 height 2688
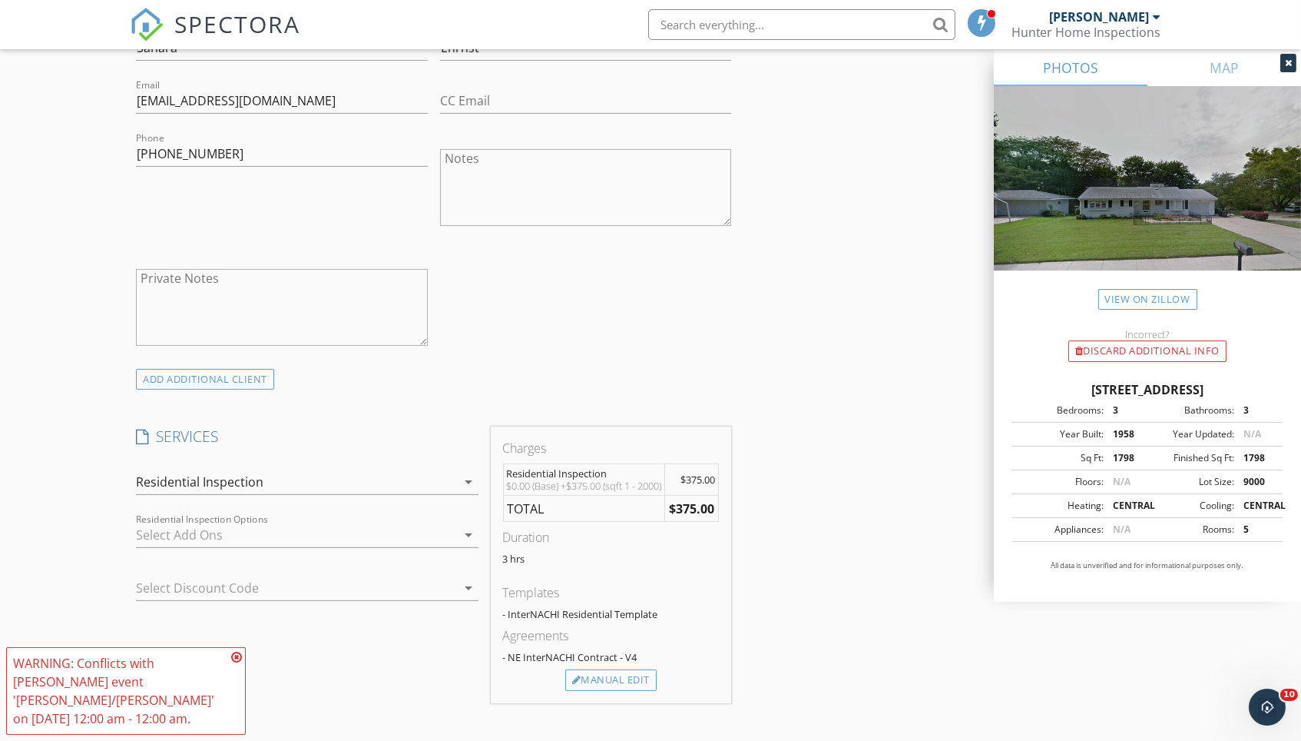
click at [238, 655] on icon at bounding box center [236, 657] width 11 height 12
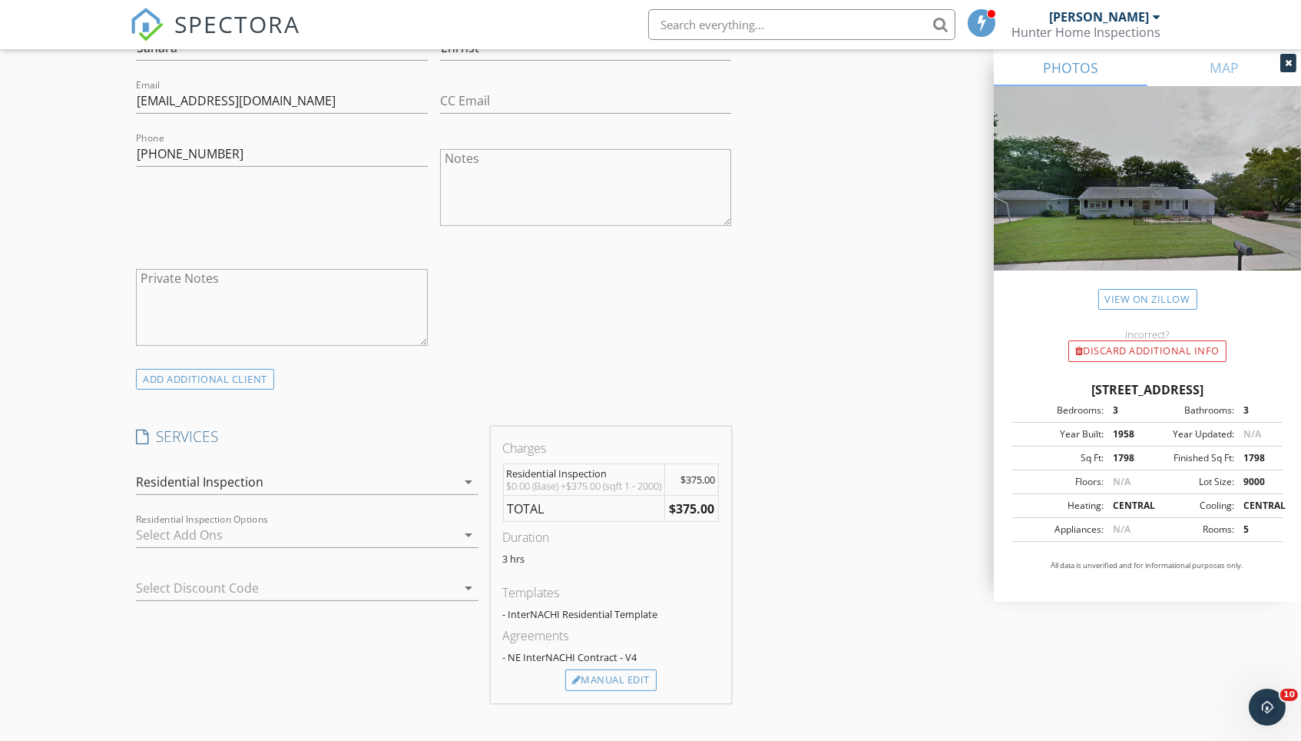
click at [236, 582] on div at bounding box center [285, 587] width 299 height 25
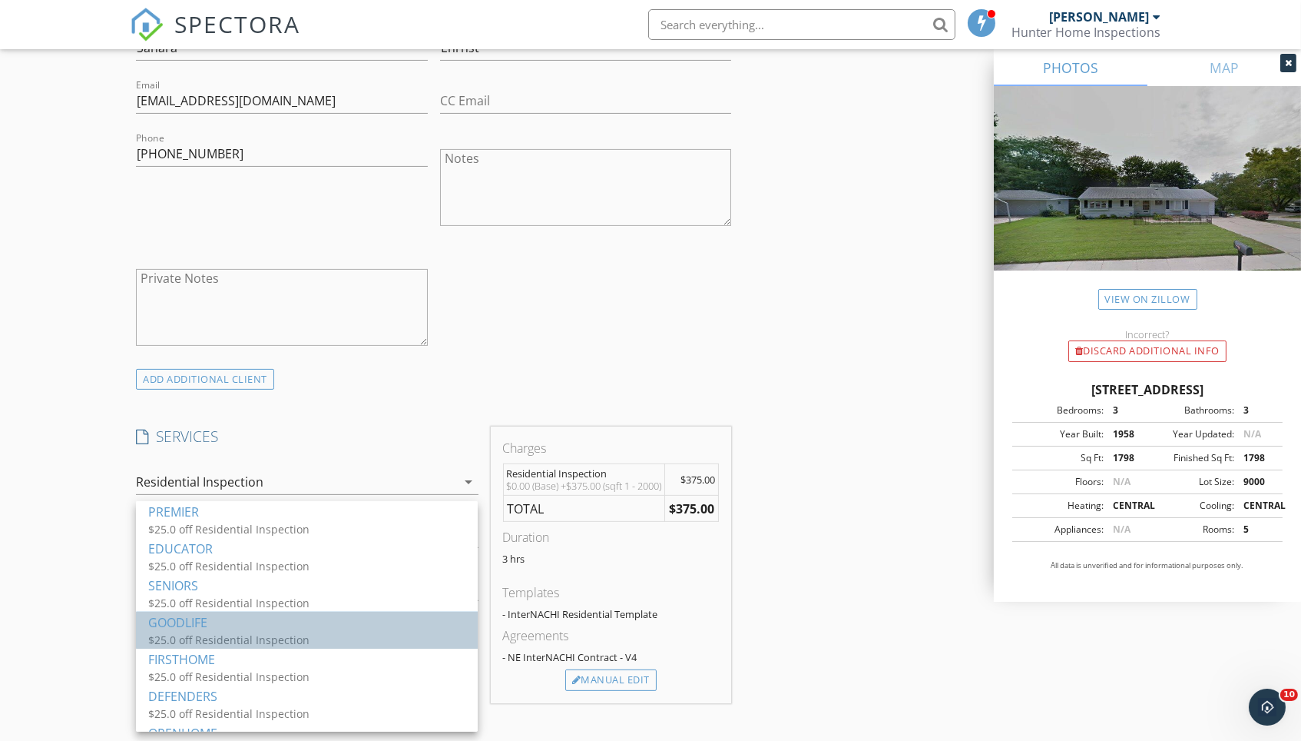
click at [237, 632] on div "$25.0 off Residential Inspection" at bounding box center [301, 640] width 307 height 16
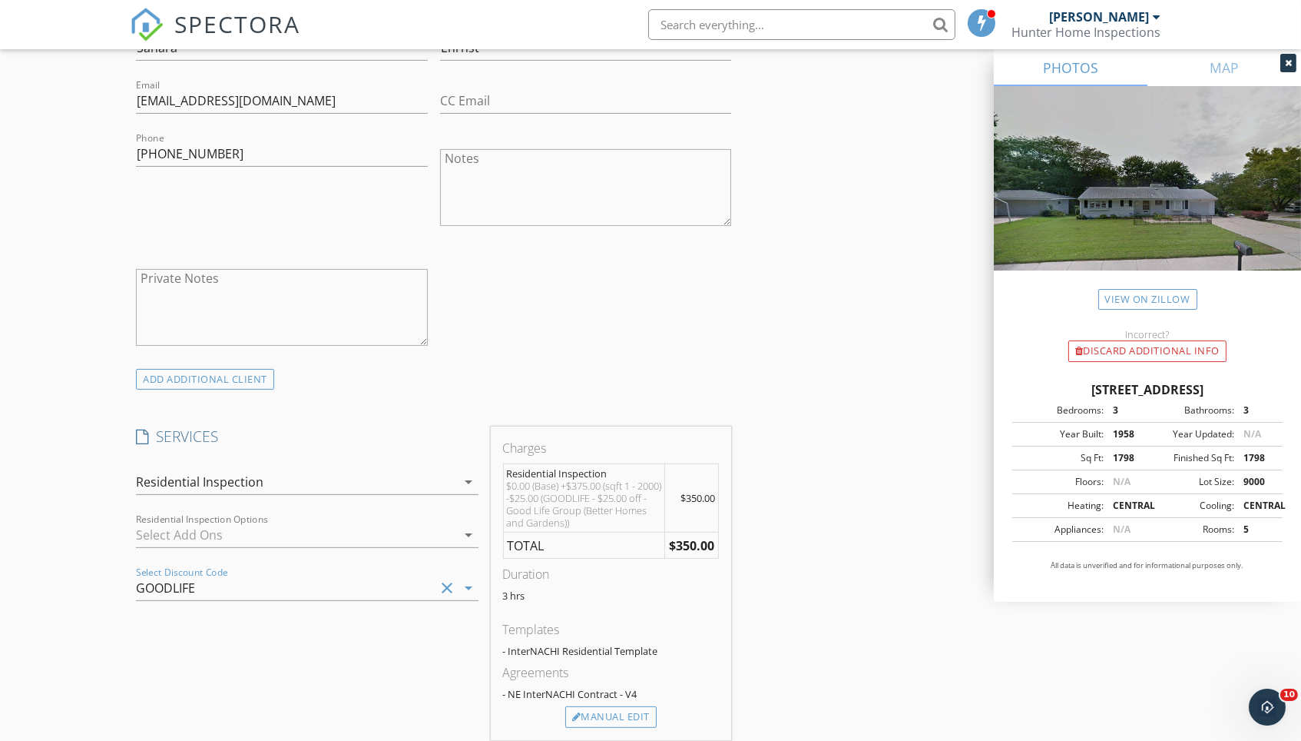
click at [789, 587] on div "INSPECTOR(S) check_box Matt Baker PRIMARY check_box_outline_blank Jason Doolitt…" at bounding box center [650, 656] width 1041 height 2725
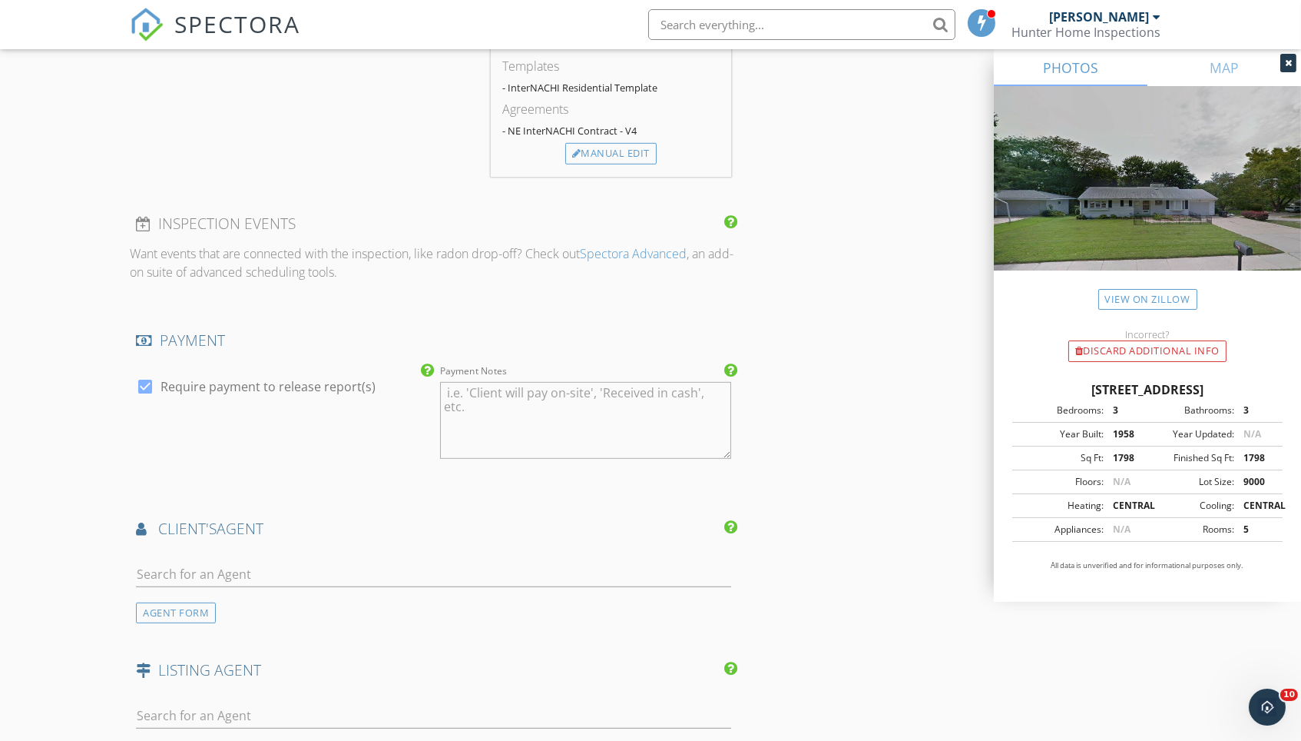
scroll to position [1451, 0]
click at [489, 590] on div at bounding box center [433, 594] width 595 height 9
click at [490, 567] on input "text" at bounding box center [433, 571] width 595 height 25
type input "Cara Craw"
click at [484, 598] on li "Cara Crawford Better Homes and Gardens R.E." at bounding box center [434, 605] width 594 height 43
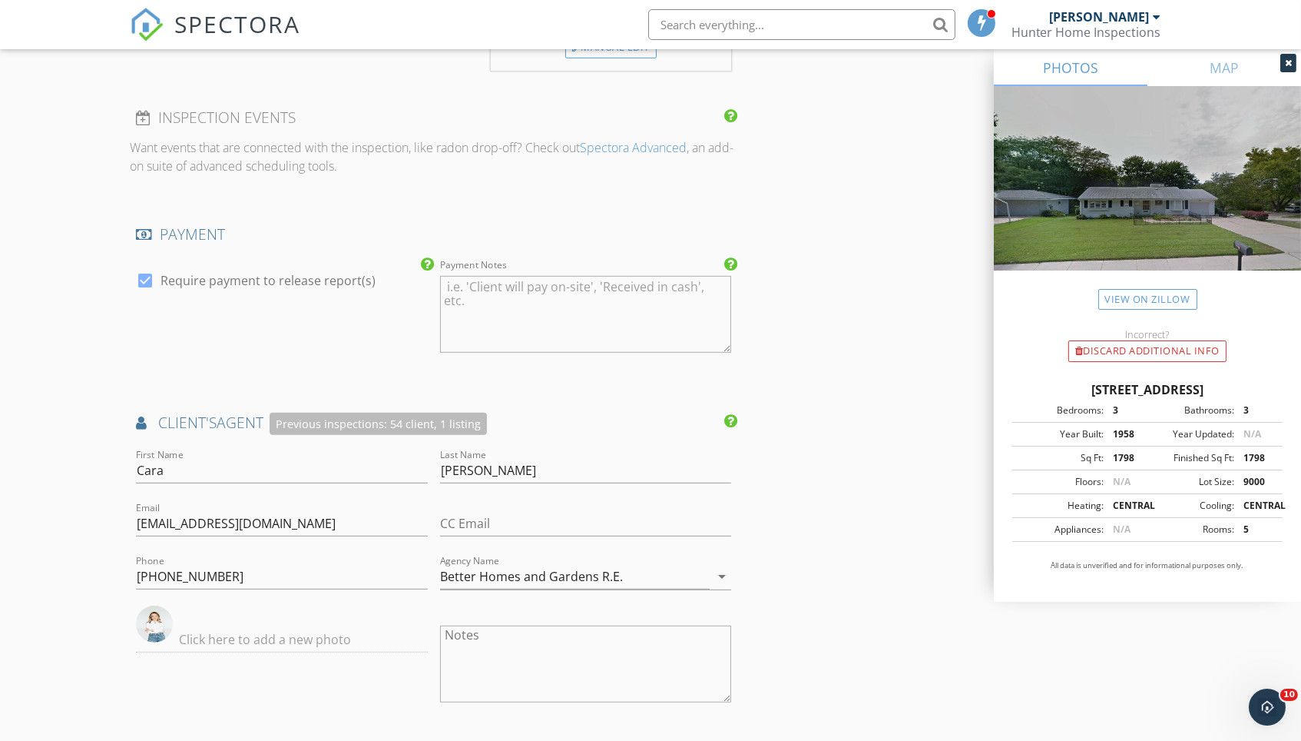
scroll to position [1564, 0]
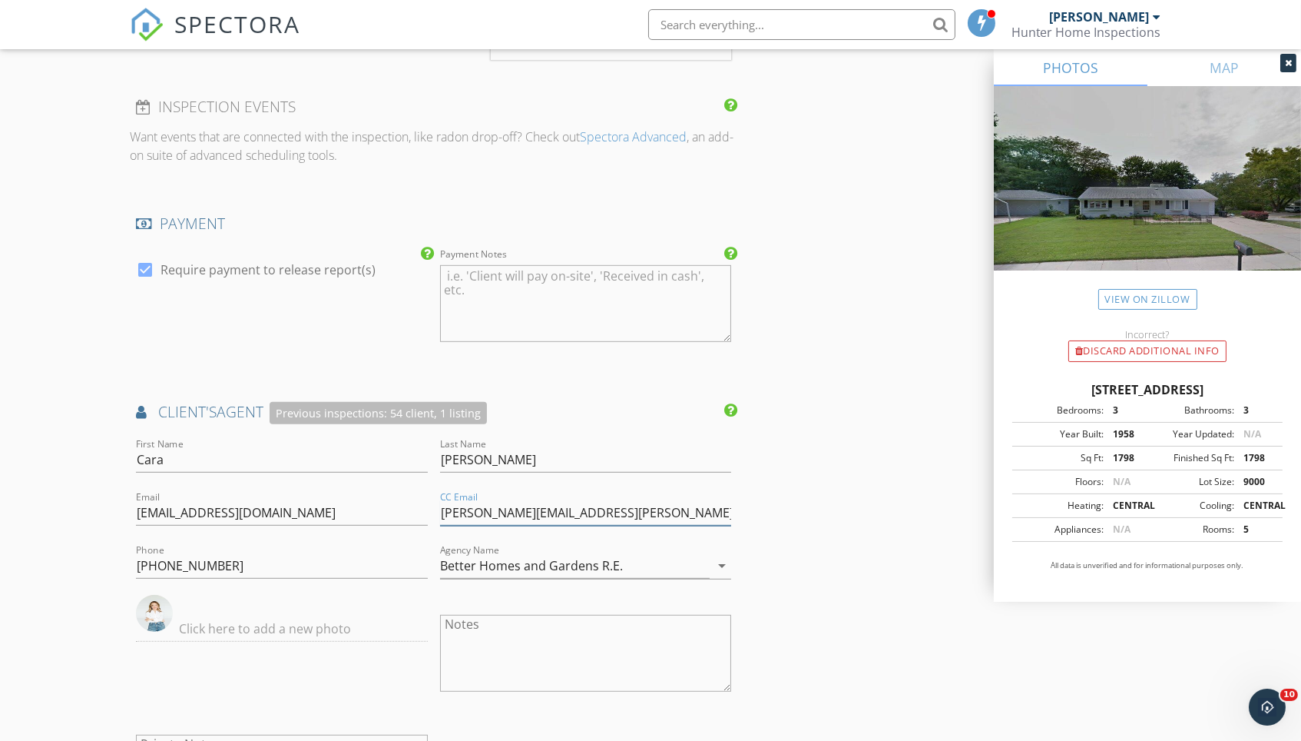
type input "julie.mott@betteromaha.com"
click at [870, 663] on div "INSPECTOR(S) check_box Matt Baker PRIMARY check_box_outline_blank Jason Doolitt…" at bounding box center [650, 151] width 1041 height 3075
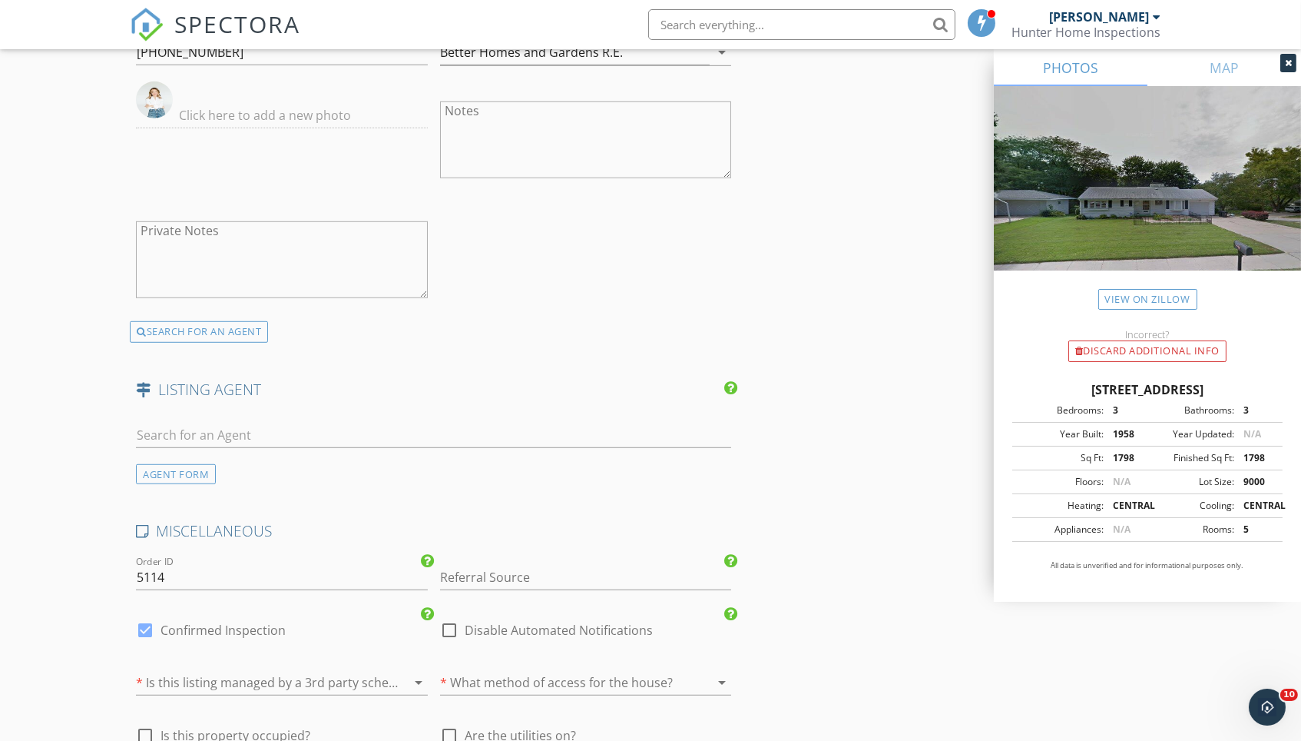
scroll to position [2097, 0]
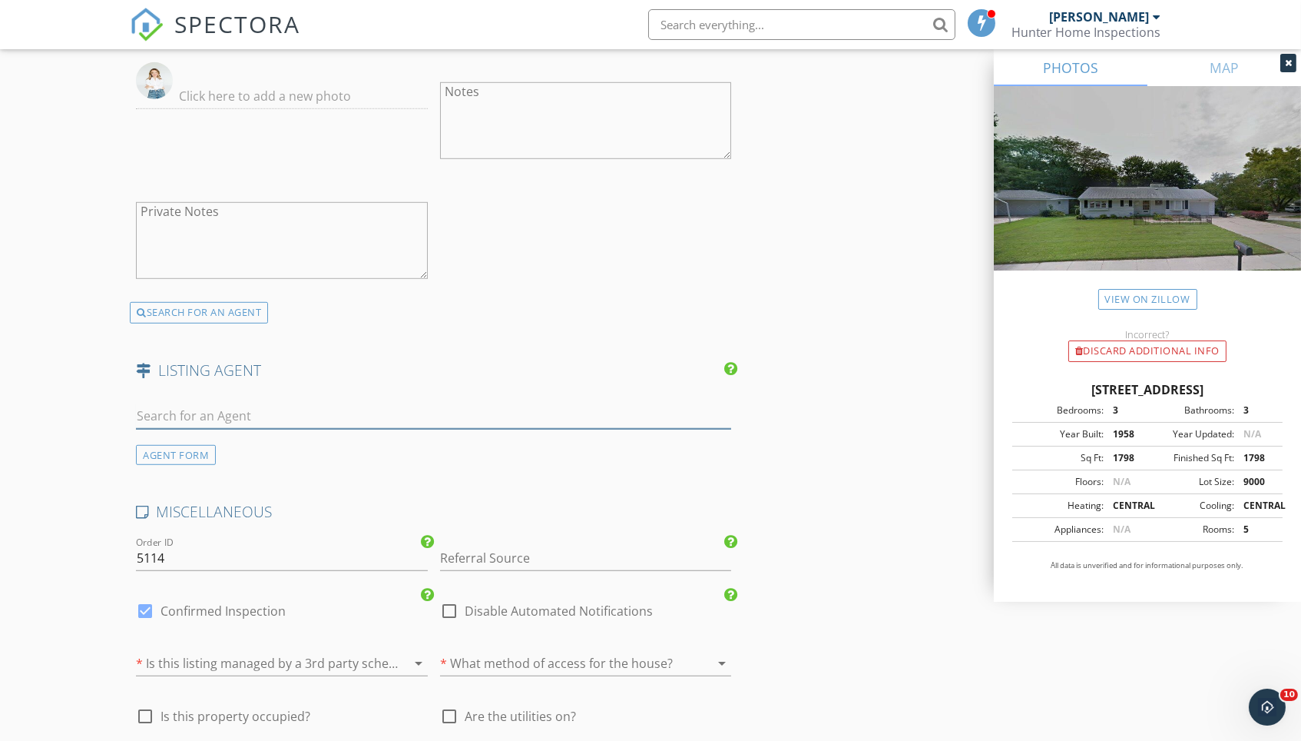
click at [308, 403] on input "text" at bounding box center [433, 415] width 595 height 25
type input "rouch"
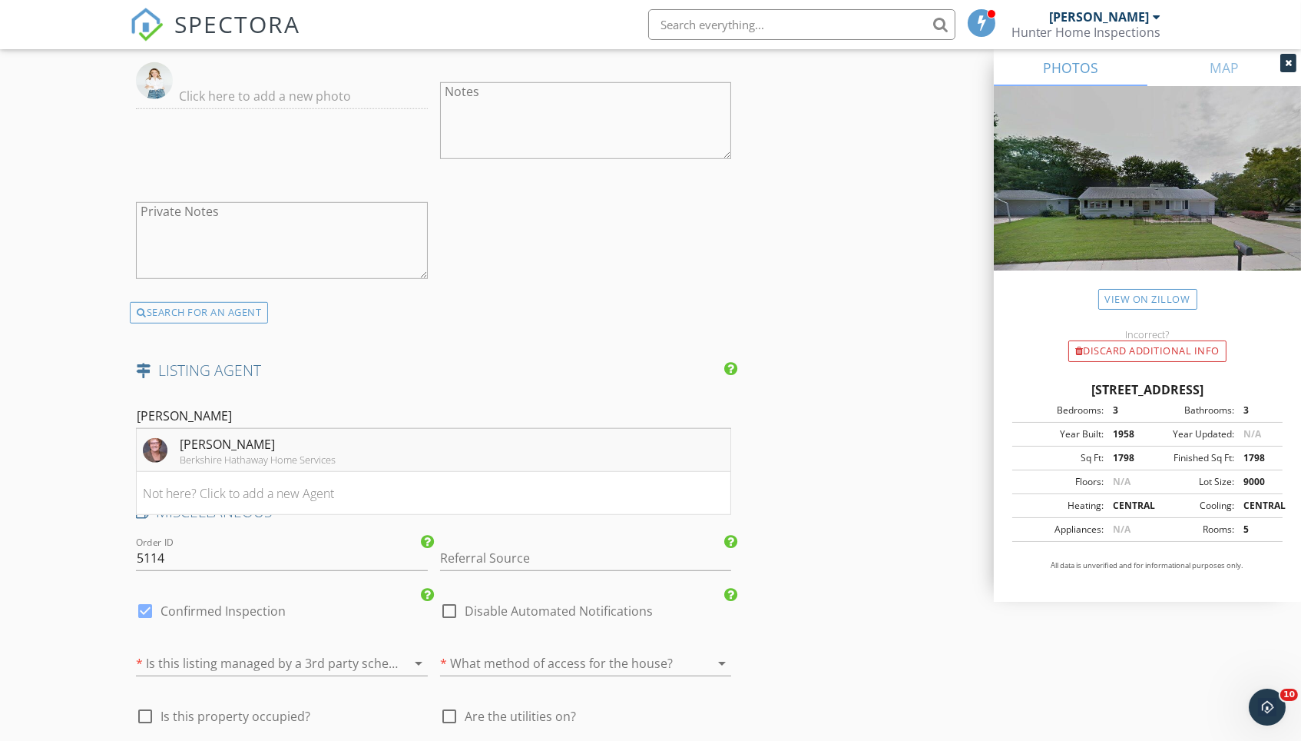
click at [290, 435] on div "Kathryn Rouch" at bounding box center [258, 444] width 156 height 18
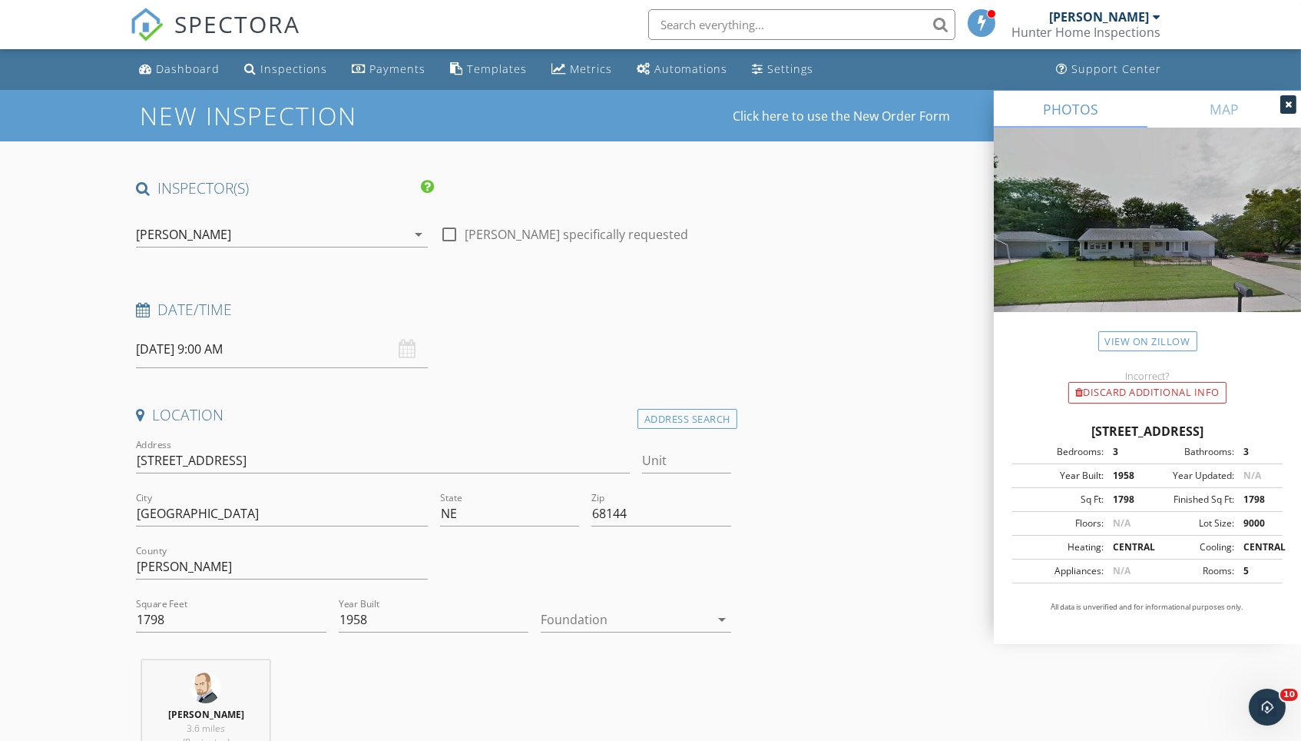
scroll to position [0, 0]
click at [262, 337] on input "10/08/2025 9:00 AM" at bounding box center [281, 349] width 291 height 38
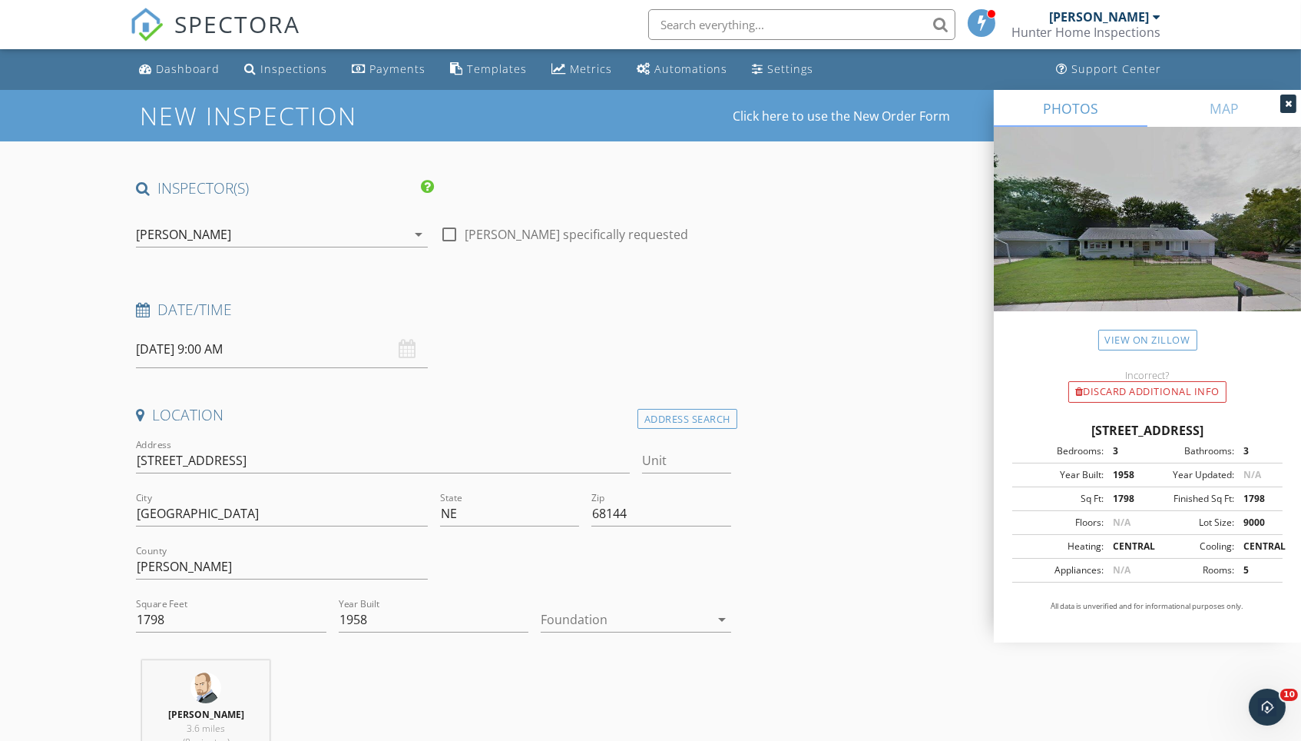
click at [227, 360] on input "10/08/2025 9:00 AM" at bounding box center [281, 349] width 291 height 38
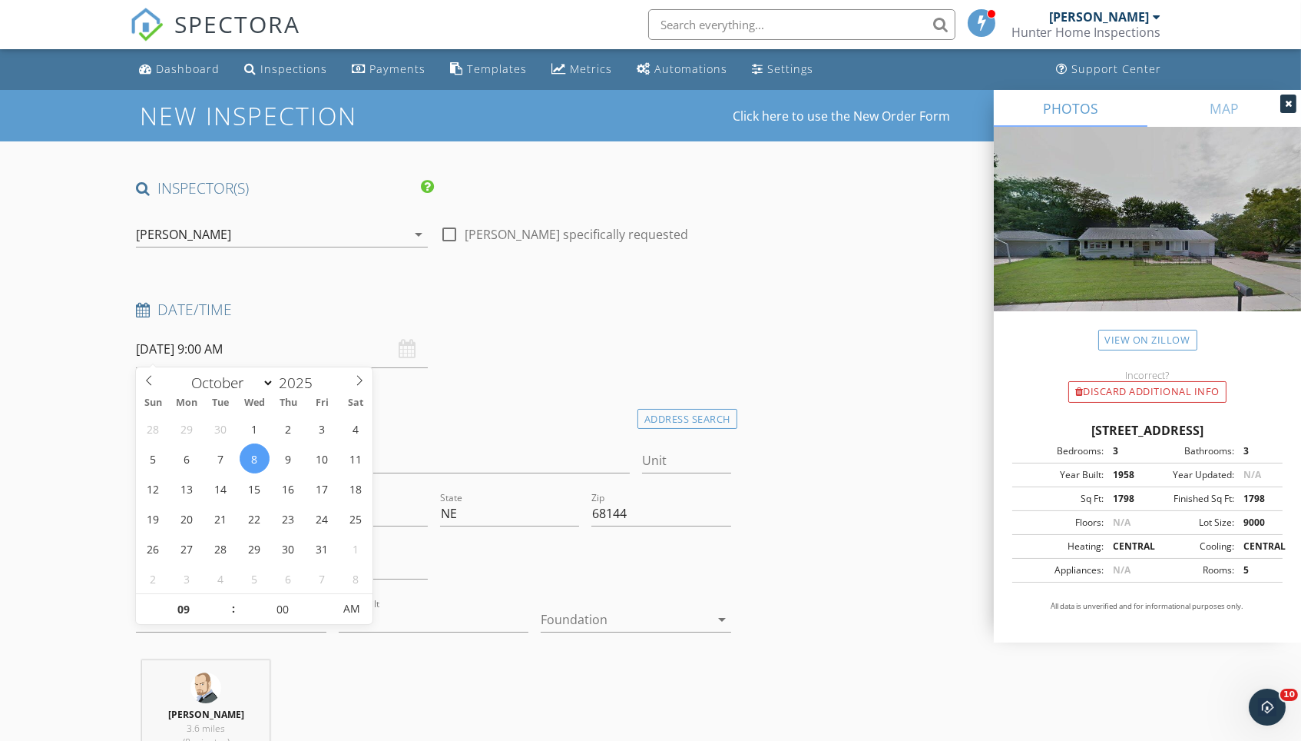
click at [232, 340] on input "10/08/2025 9:00 AM" at bounding box center [281, 349] width 291 height 38
type input "08"
type input "10/08/2025 8:00 AM"
click at [226, 614] on span at bounding box center [225, 616] width 11 height 15
click at [699, 242] on div "check_box_outline_blank Matt Baker specifically requested" at bounding box center [585, 236] width 303 height 53
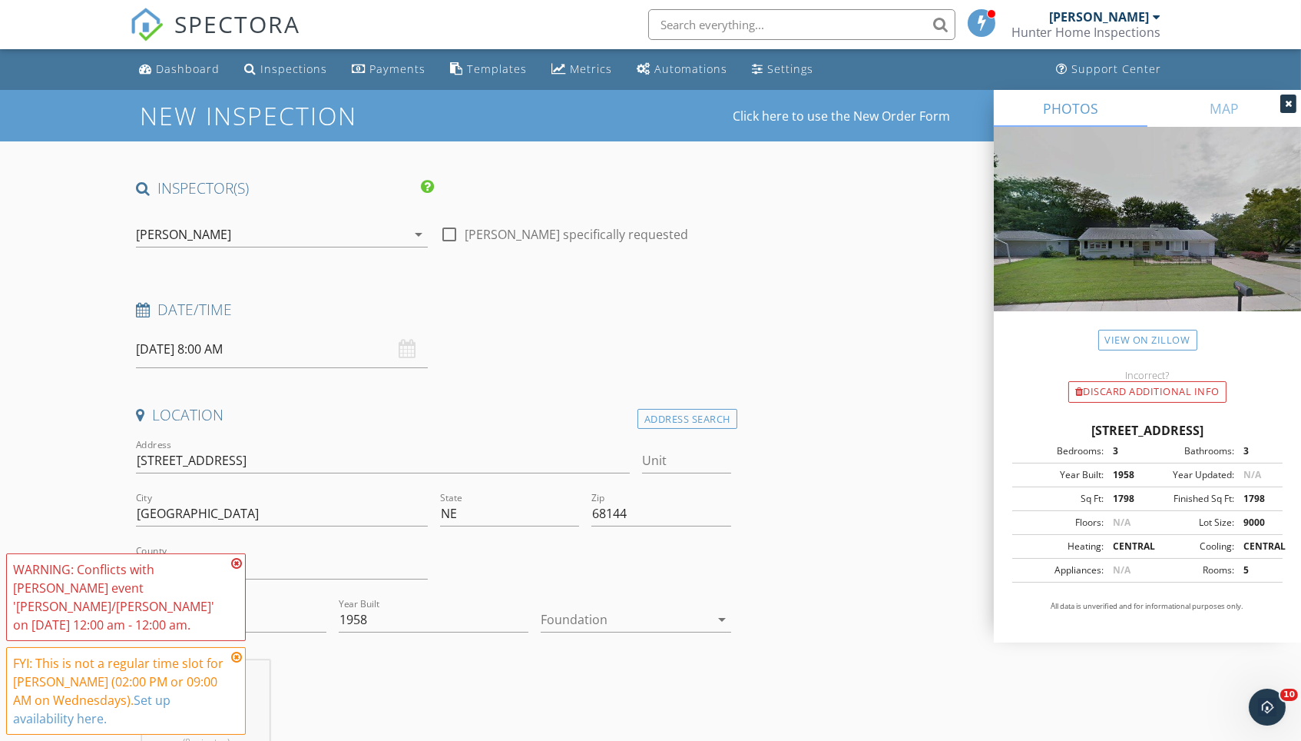
click at [237, 562] on icon at bounding box center [236, 563] width 11 height 12
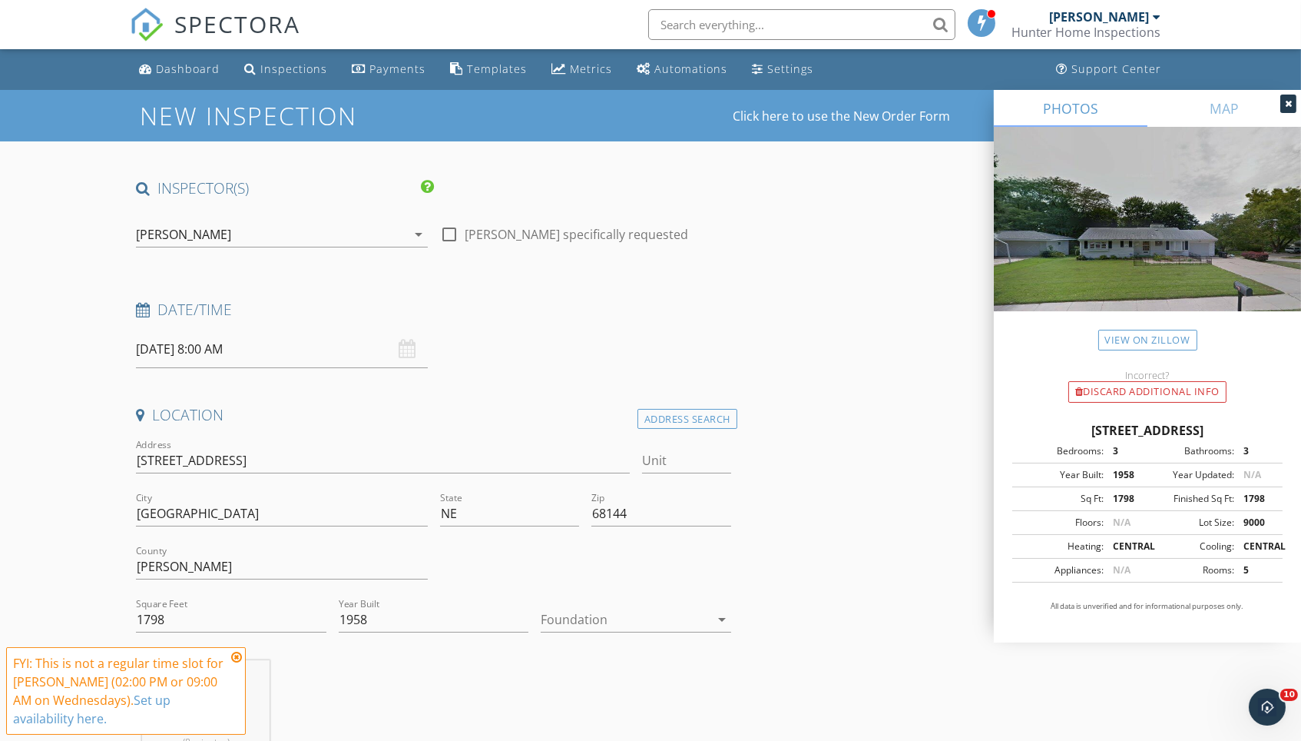
click at [237, 655] on icon at bounding box center [236, 657] width 11 height 12
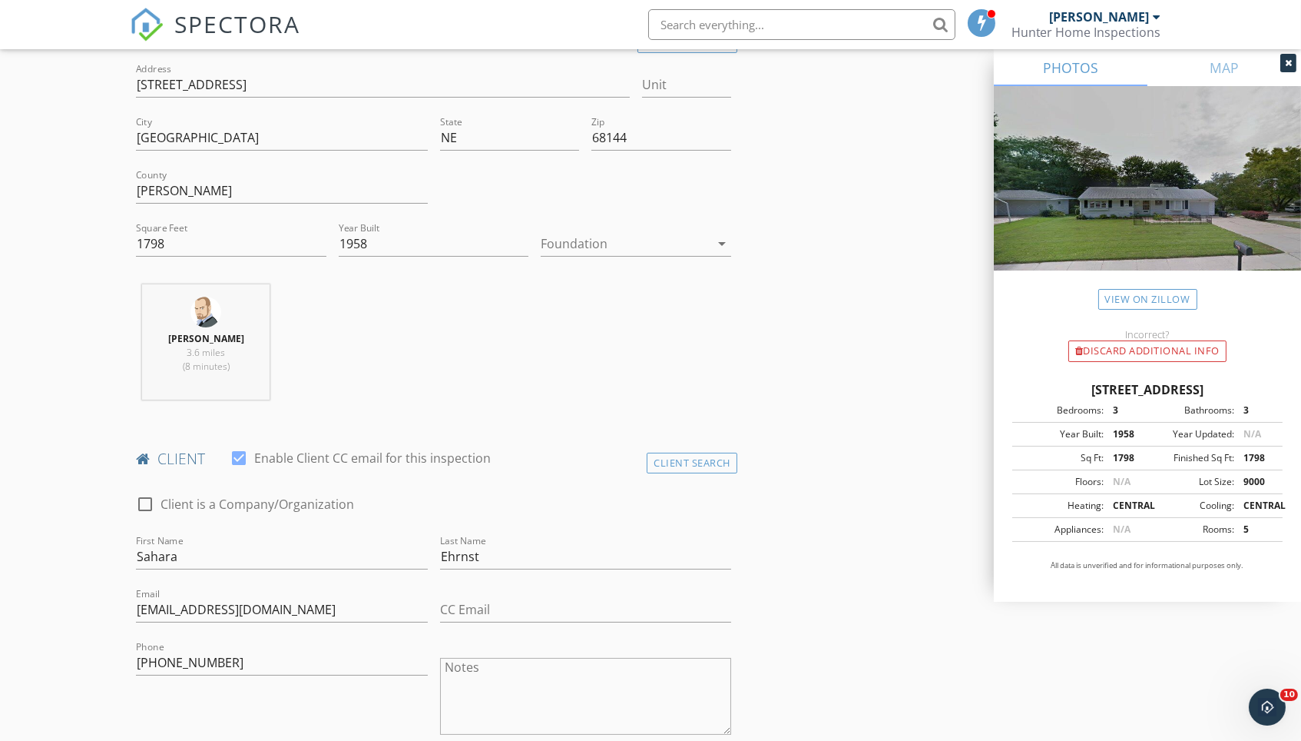
scroll to position [384, 0]
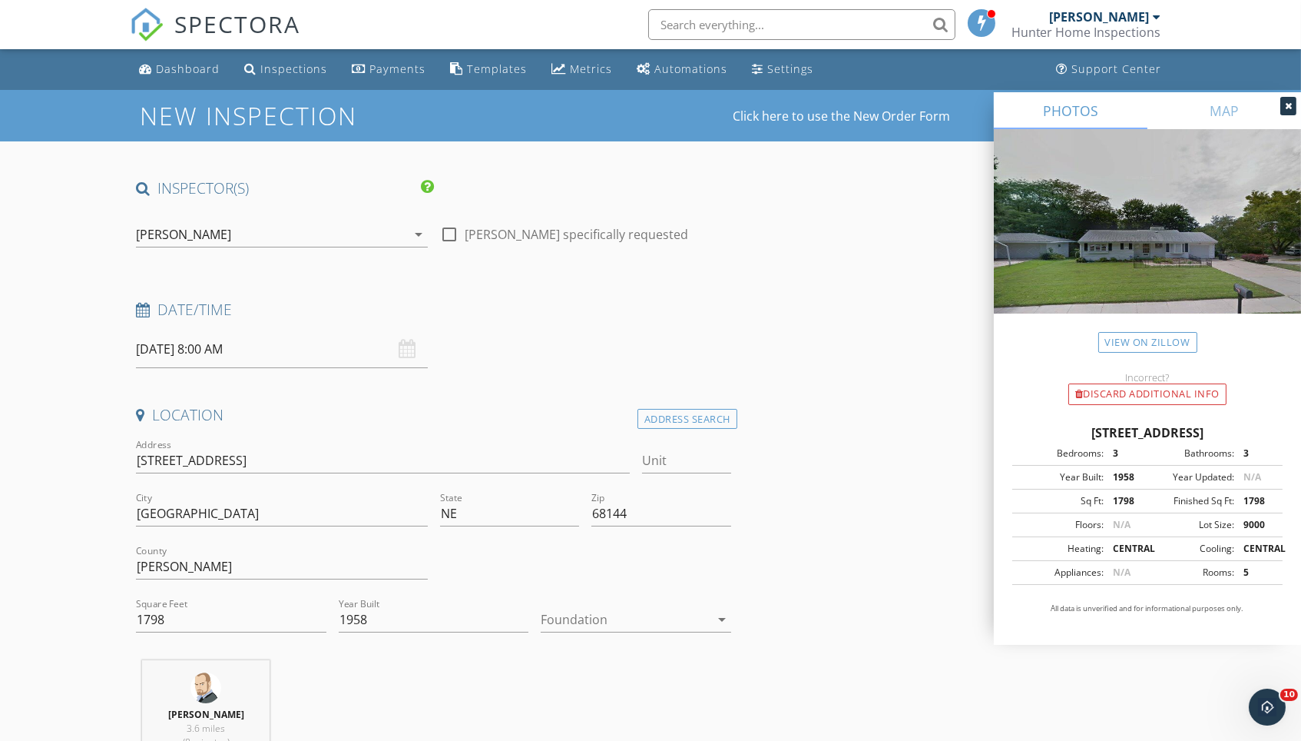
scroll to position [0, 0]
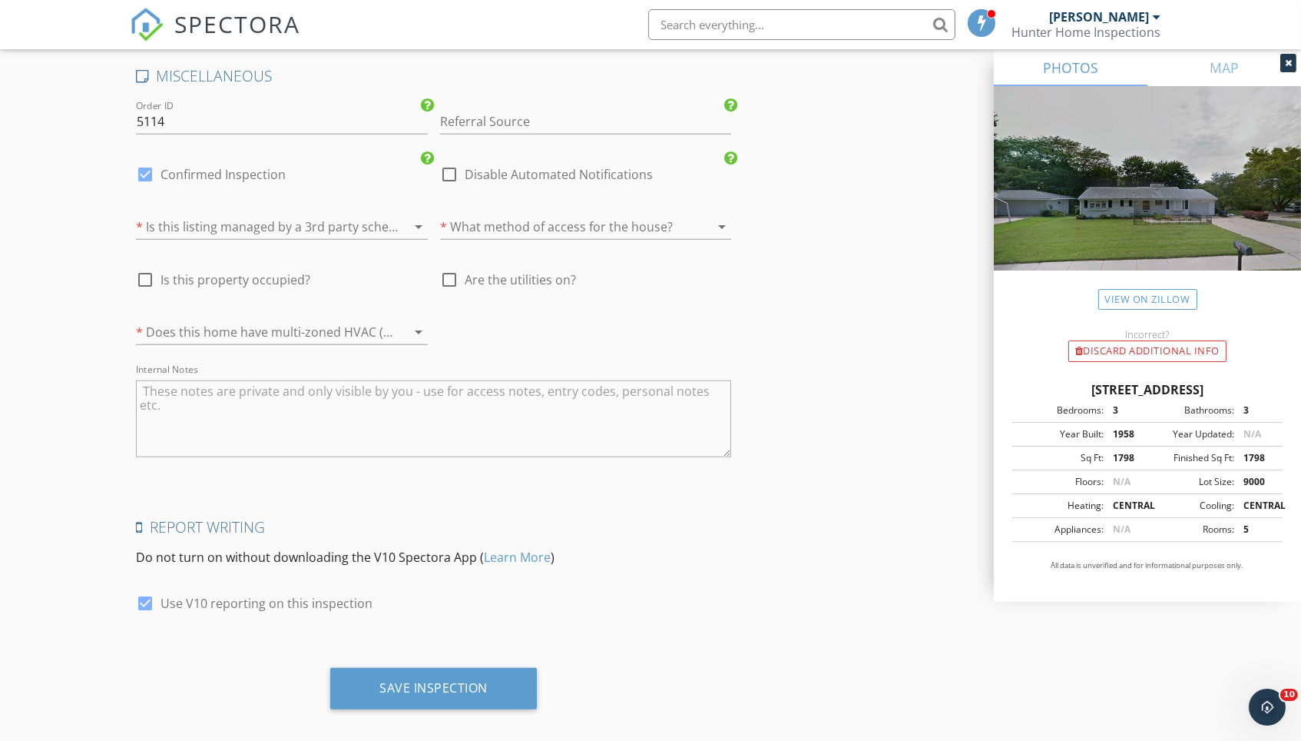
scroll to position [2882, 0]
click at [434, 680] on div "Save Inspection" at bounding box center [433, 688] width 207 height 41
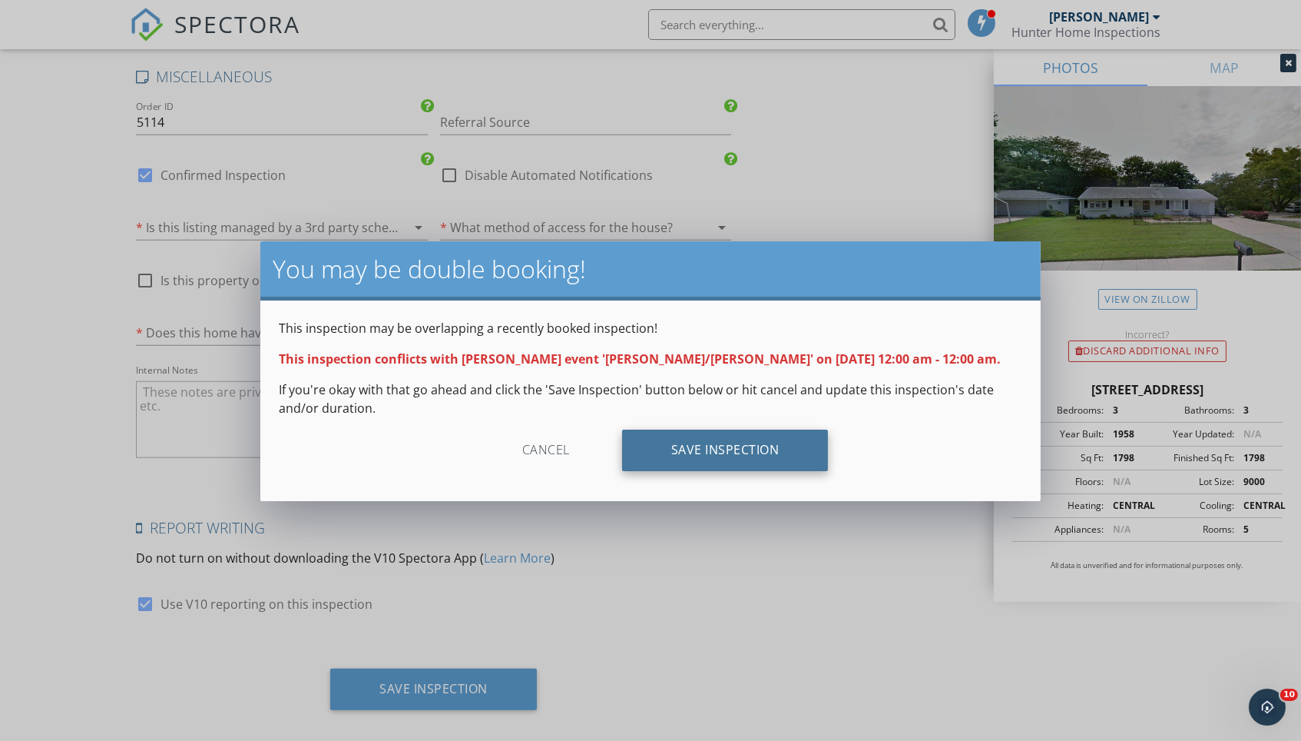
click at [820, 459] on div "Save Inspection" at bounding box center [725, 449] width 207 height 41
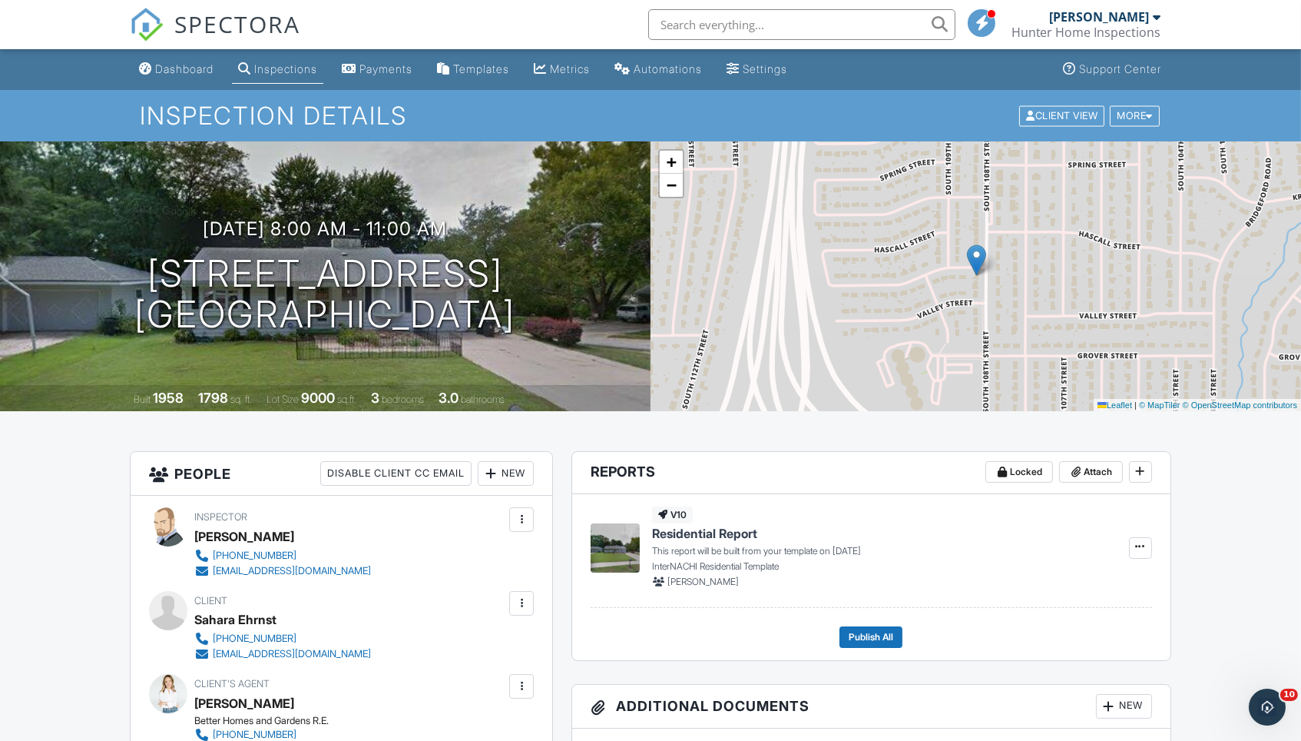
click at [188, 73] on div "Dashboard" at bounding box center [184, 68] width 58 height 13
